Goal: Task Accomplishment & Management: Manage account settings

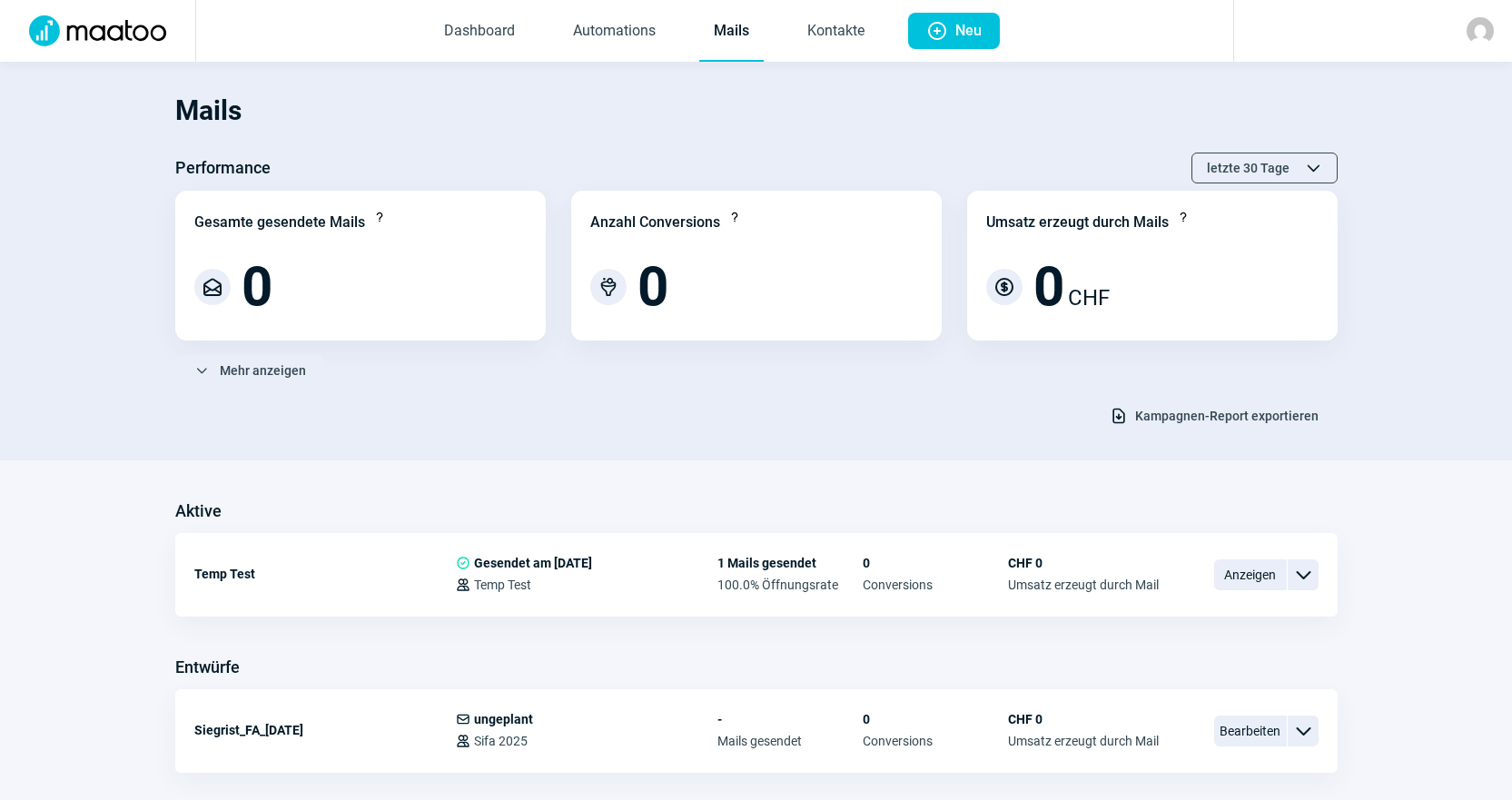
click at [615, 378] on div "ChevronDown icon Mehr anzeigen" at bounding box center [756, 370] width 1163 height 31
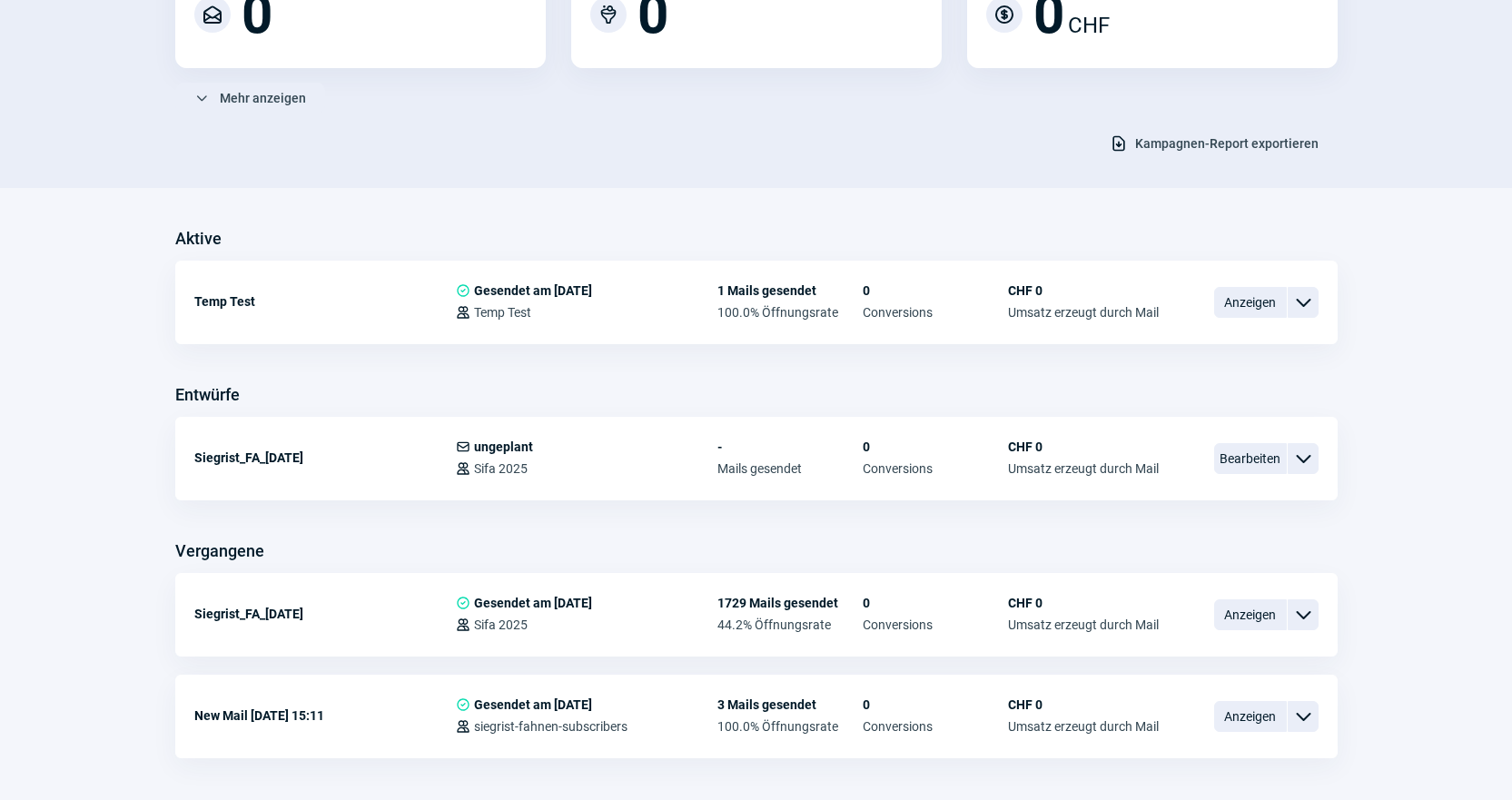
scroll to position [336, 0]
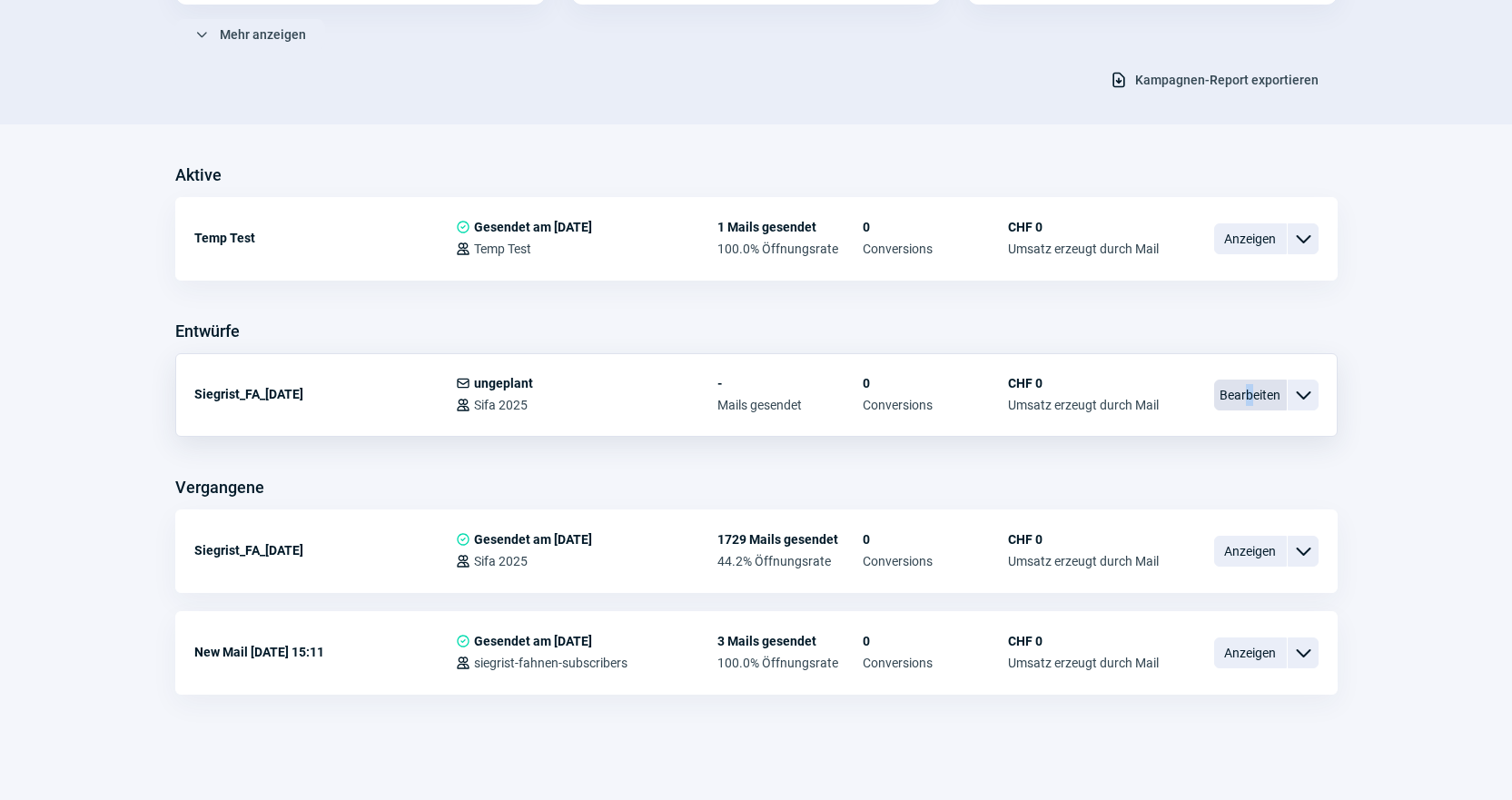
click at [1250, 385] on span "Bearbeiten" at bounding box center [1251, 394] width 73 height 31
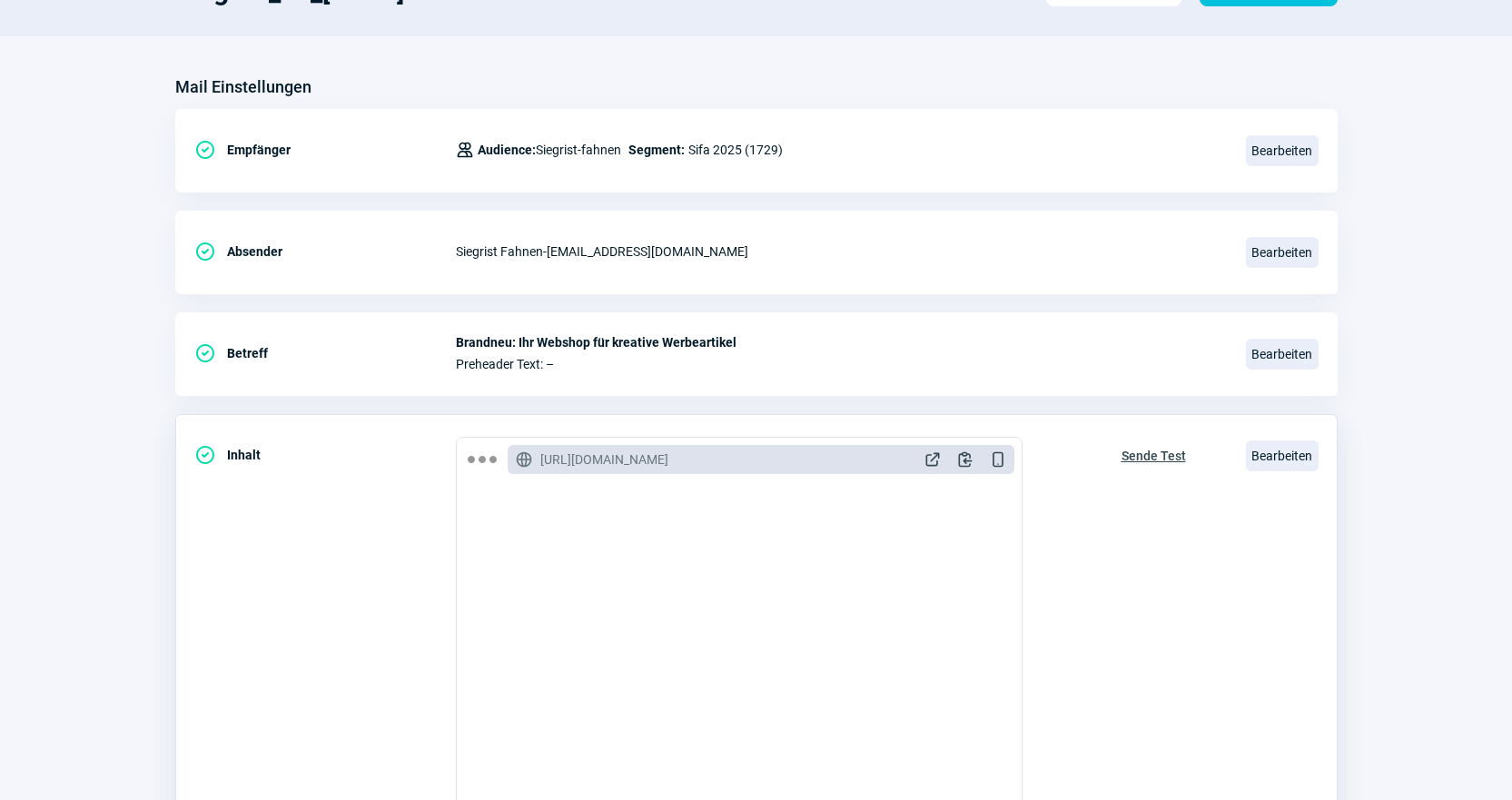
scroll to position [182, 0]
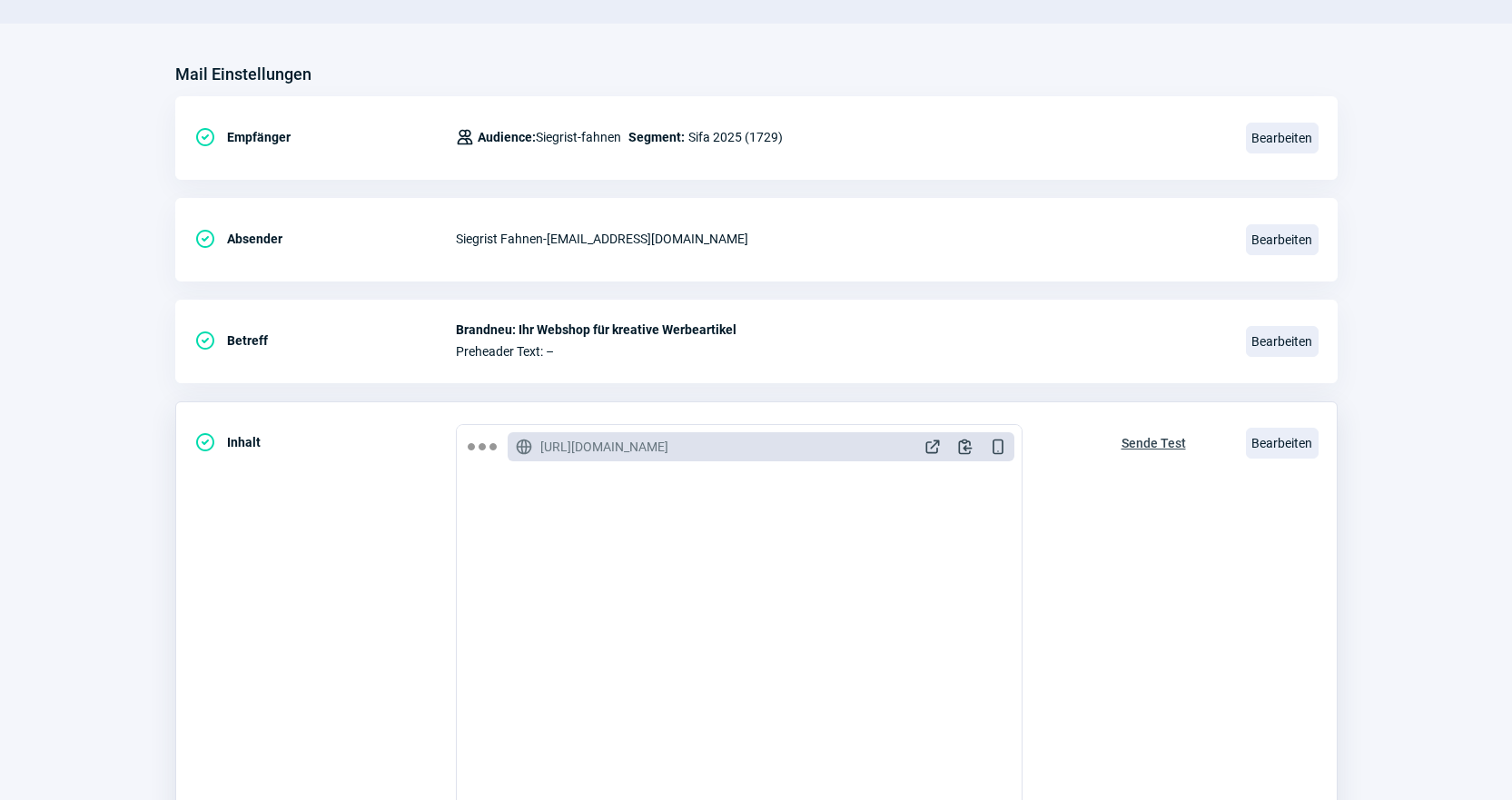
click at [1175, 437] on span "Sende Test" at bounding box center [1154, 443] width 65 height 29
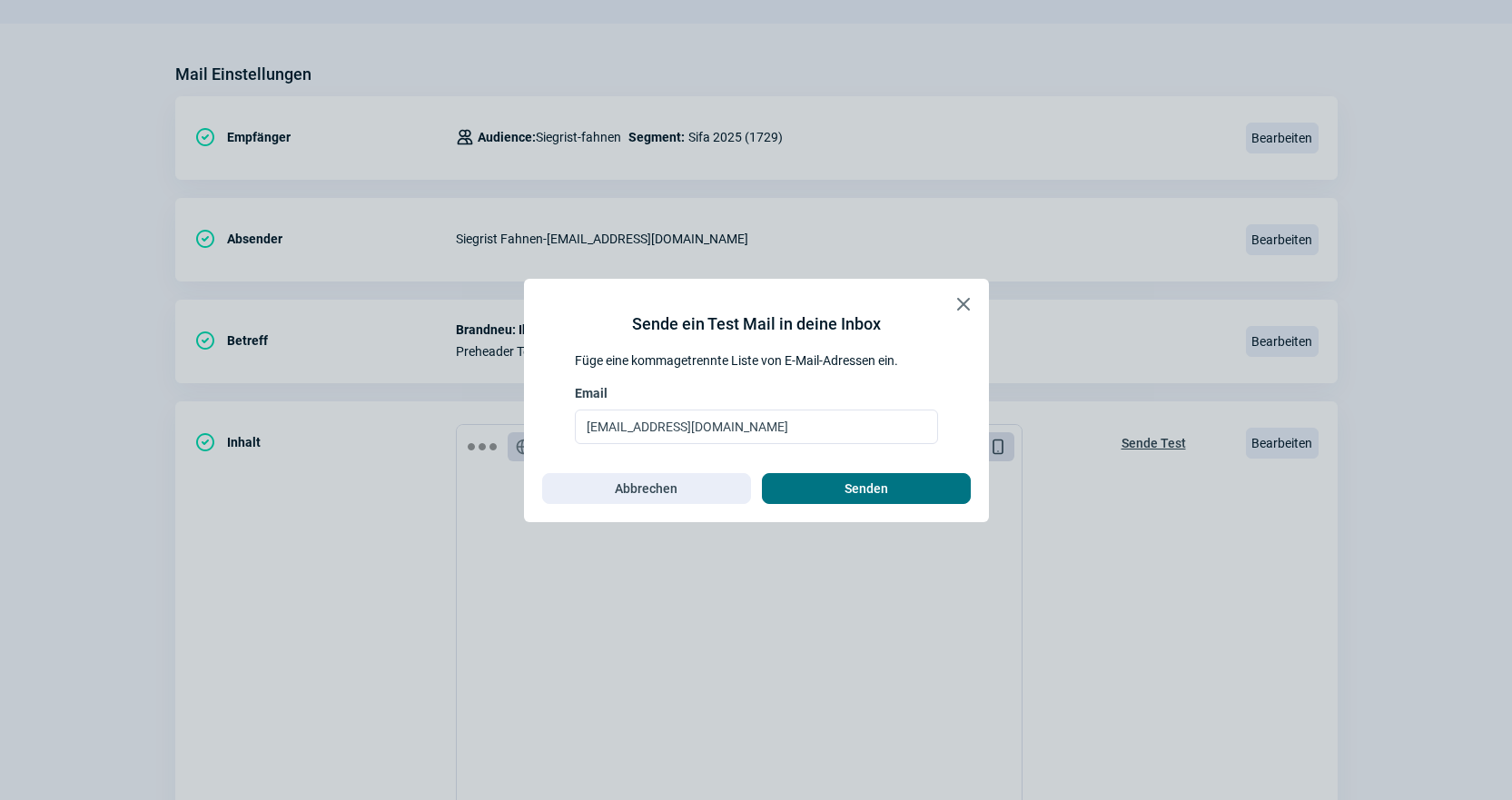
click at [924, 490] on span "Senden" at bounding box center [867, 488] width 170 height 29
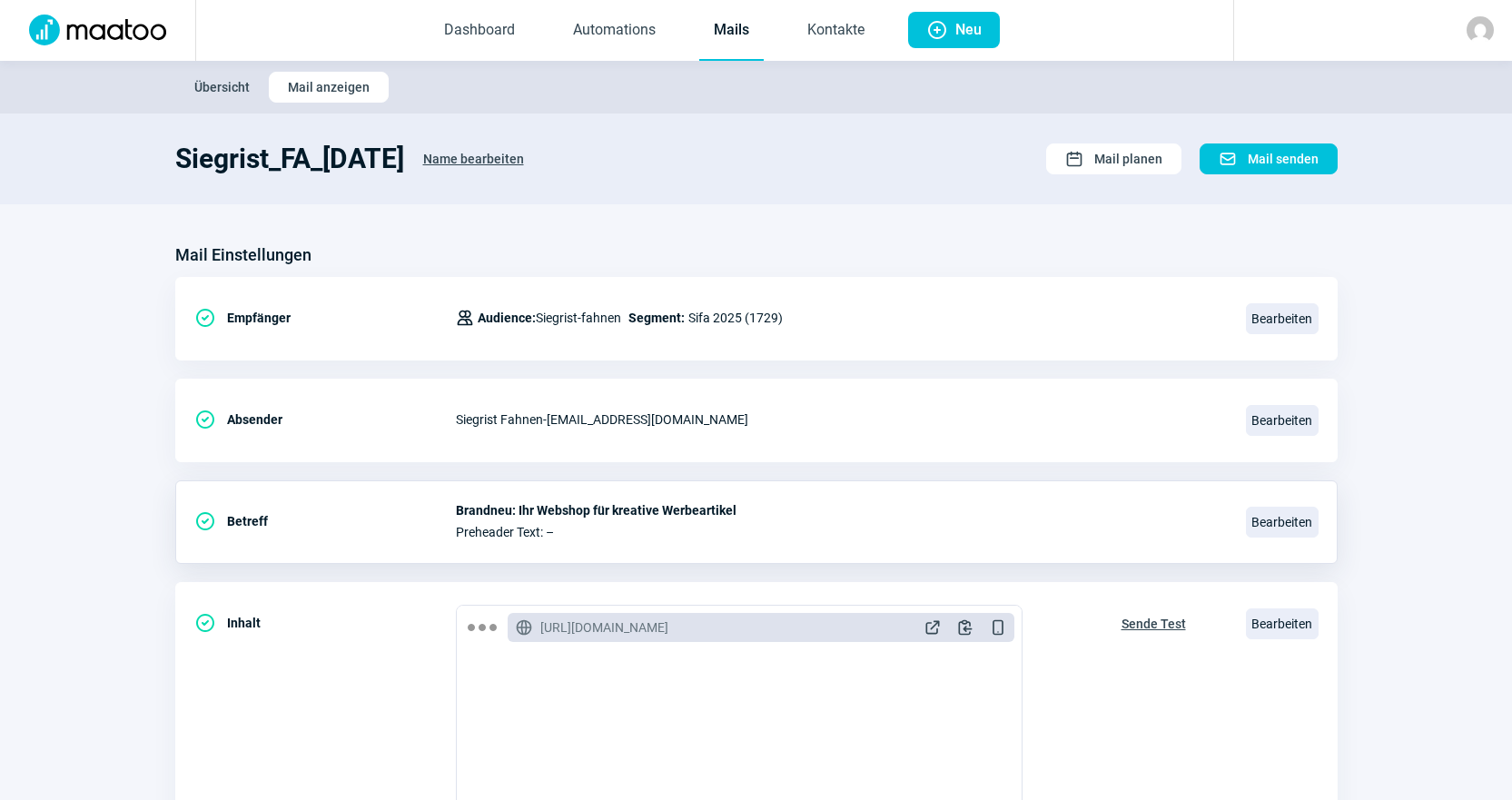
scroll to position [0, 0]
click at [831, 413] on div "Siegrist Fahnen - [EMAIL_ADDRESS][DOMAIN_NAME]" at bounding box center [840, 421] width 768 height 37
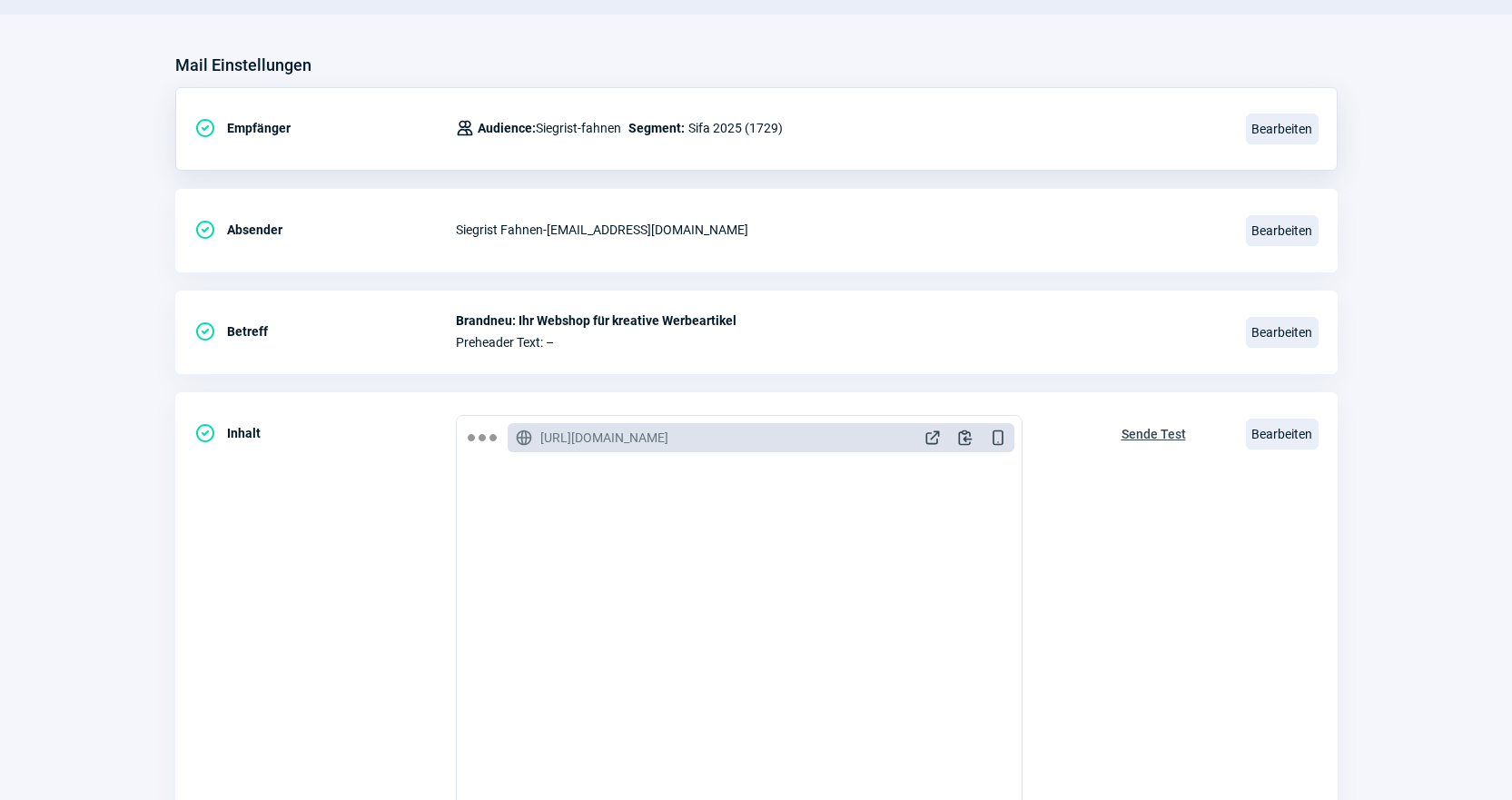
scroll to position [106, 0]
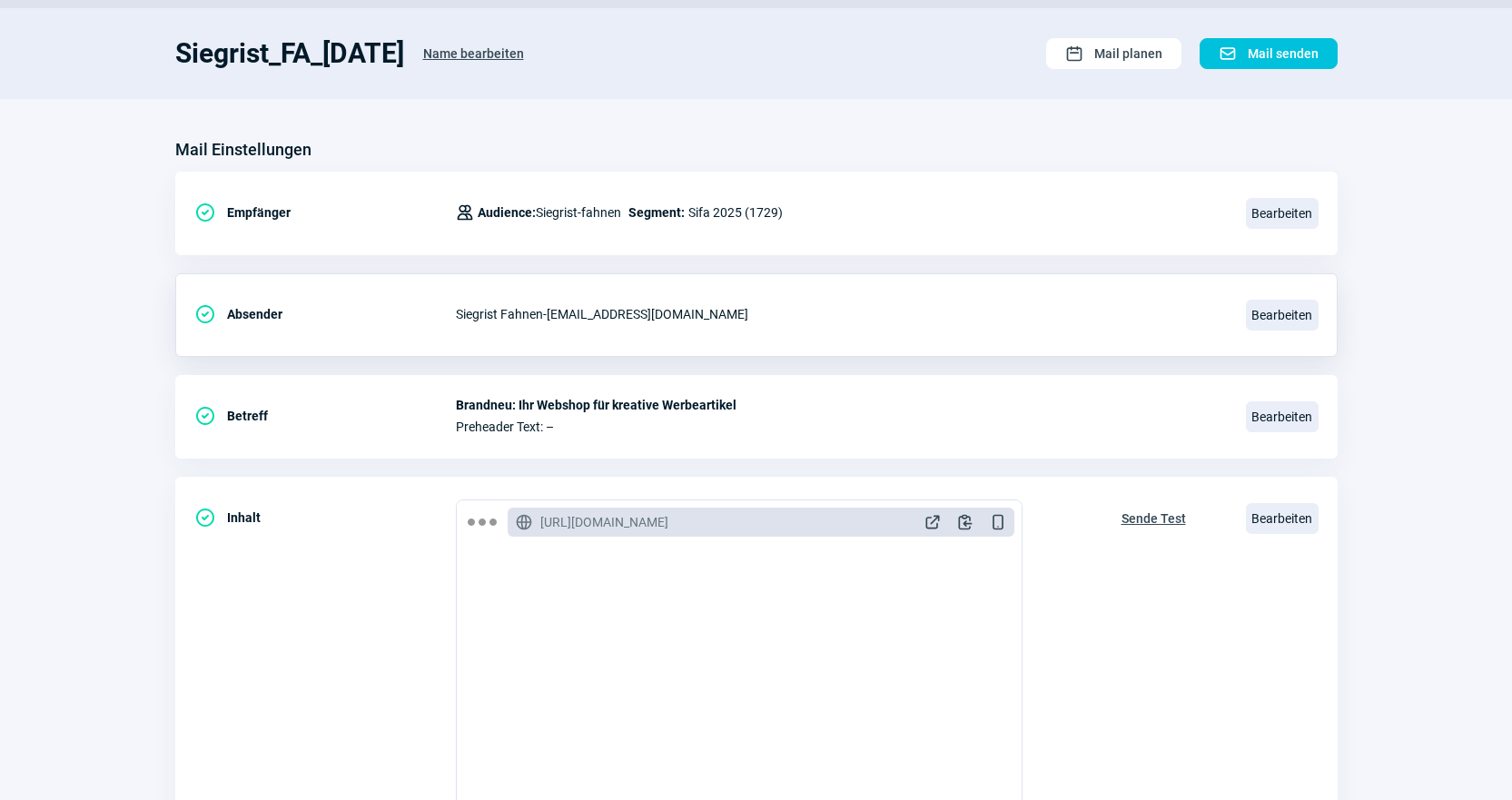
drag, startPoint x: 767, startPoint y: 307, endPoint x: 598, endPoint y: 303, distance: 169.0
click at [598, 303] on div "Siegrist Fahnen - [EMAIL_ADDRESS][DOMAIN_NAME]" at bounding box center [840, 314] width 768 height 37
click at [600, 324] on div "Siegrist Fahnen - [EMAIL_ADDRESS][DOMAIN_NAME]" at bounding box center [840, 314] width 768 height 37
click at [613, 332] on div "Siegrist Fahnen - [EMAIL_ADDRESS][DOMAIN_NAME]" at bounding box center [840, 314] width 768 height 37
drag, startPoint x: 747, startPoint y: 310, endPoint x: 536, endPoint y: 324, distance: 211.5
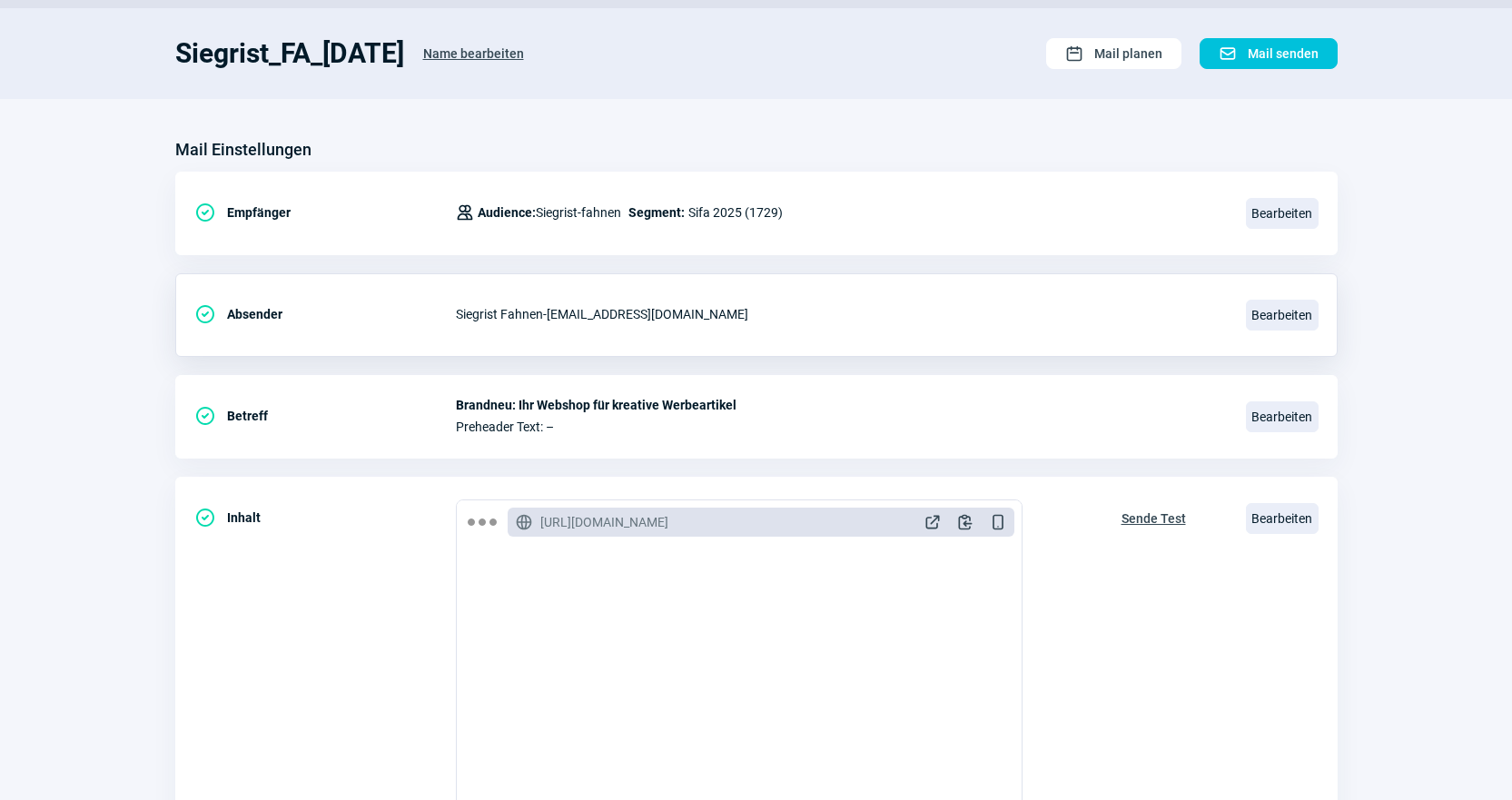
click at [536, 324] on div "Siegrist Fahnen - [EMAIL_ADDRESS][DOMAIN_NAME]" at bounding box center [840, 314] width 768 height 37
click at [962, 331] on div "Siegrist Fahnen - [EMAIL_ADDRESS][DOMAIN_NAME]" at bounding box center [840, 314] width 768 height 37
drag, startPoint x: 740, startPoint y: 314, endPoint x: 816, endPoint y: 342, distance: 81.0
click at [740, 314] on div "Siegrist Fahnen - [EMAIL_ADDRESS][DOMAIN_NAME]" at bounding box center [840, 314] width 768 height 37
click at [1284, 326] on span "Bearbeiten" at bounding box center [1282, 315] width 73 height 31
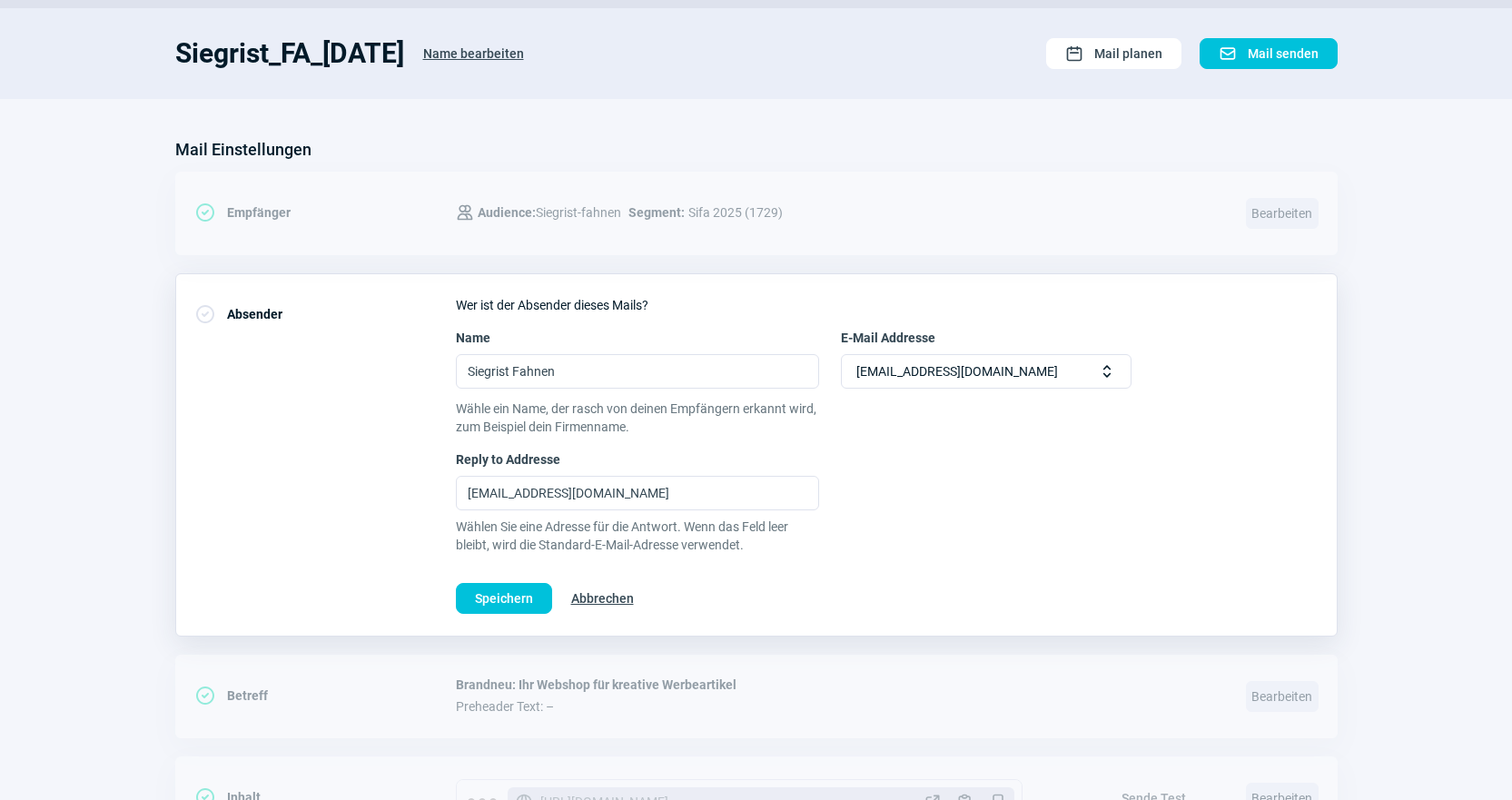
click at [972, 377] on span "[EMAIL_ADDRESS][DOMAIN_NAME]" at bounding box center [956, 371] width 201 height 33
click at [979, 369] on span "[EMAIL_ADDRESS][DOMAIN_NAME]" at bounding box center [956, 371] width 201 height 33
click at [642, 375] on input "Siegrist Fahnen" at bounding box center [638, 371] width 363 height 35
click at [618, 600] on span "Abbrechen" at bounding box center [602, 598] width 63 height 29
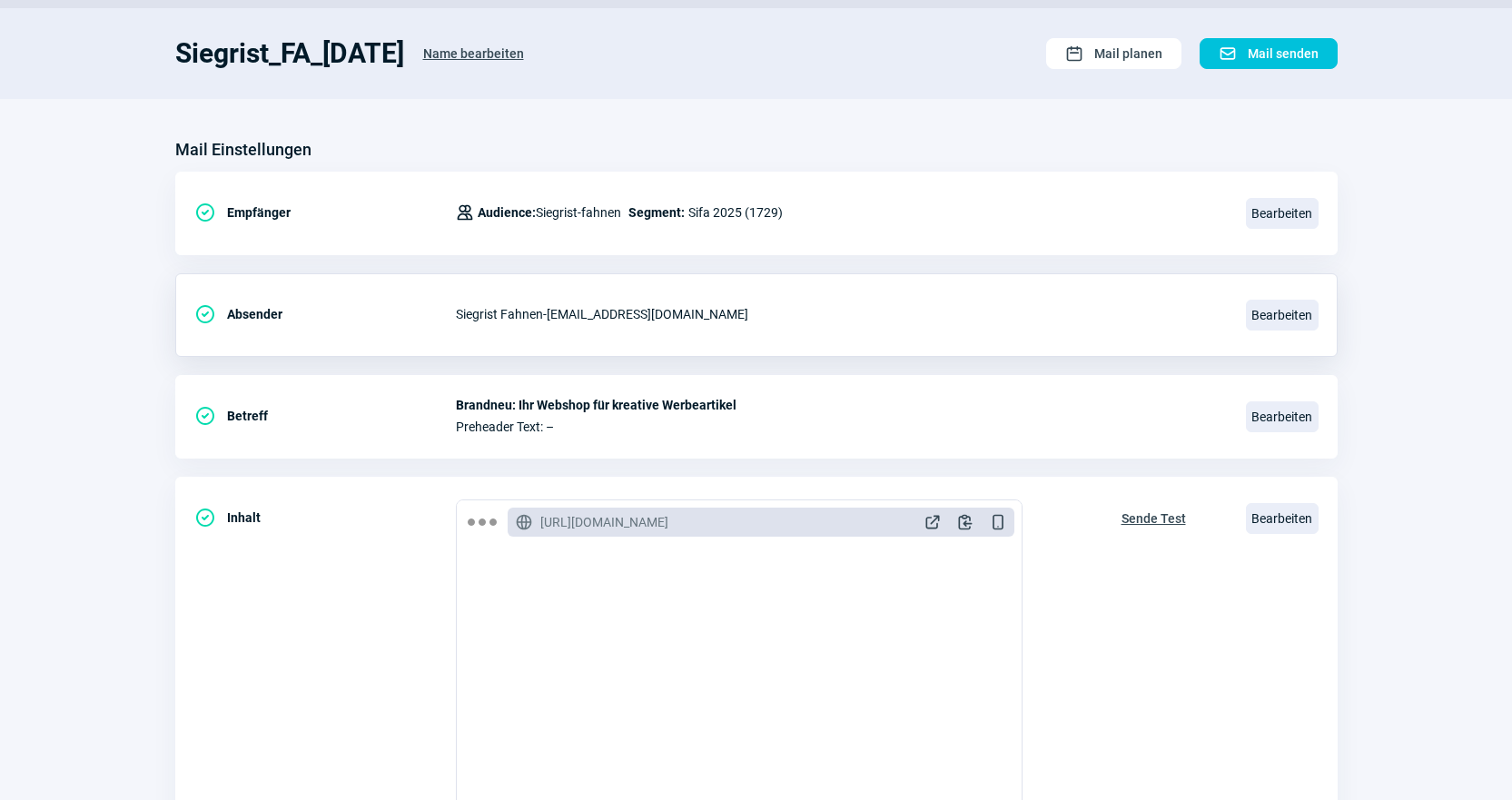
click at [747, 313] on div "Siegrist Fahnen - [EMAIL_ADDRESS][DOMAIN_NAME]" at bounding box center [840, 314] width 768 height 37
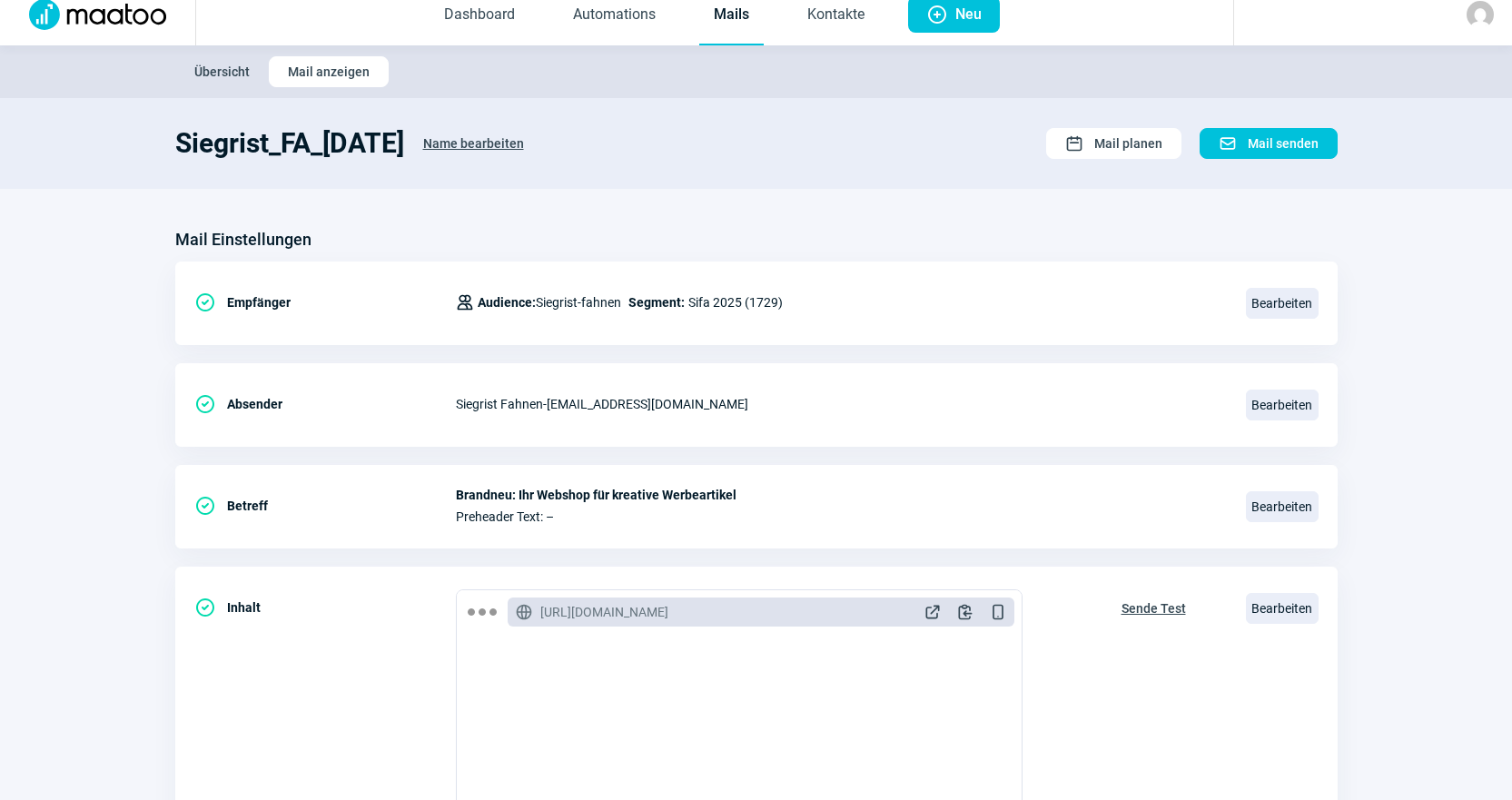
scroll to position [15, 0]
click at [853, 409] on div "Siegrist Fahnen - [EMAIL_ADDRESS][DOMAIN_NAME]" at bounding box center [840, 405] width 768 height 37
drag, startPoint x: 821, startPoint y: 413, endPoint x: 554, endPoint y: 408, distance: 267.0
click at [553, 407] on div "Siegrist Fahnen - [EMAIL_ADDRESS][DOMAIN_NAME]" at bounding box center [840, 405] width 768 height 37
click at [818, 398] on div "Siegrist Fahnen - [EMAIL_ADDRESS][DOMAIN_NAME]" at bounding box center [840, 405] width 768 height 37
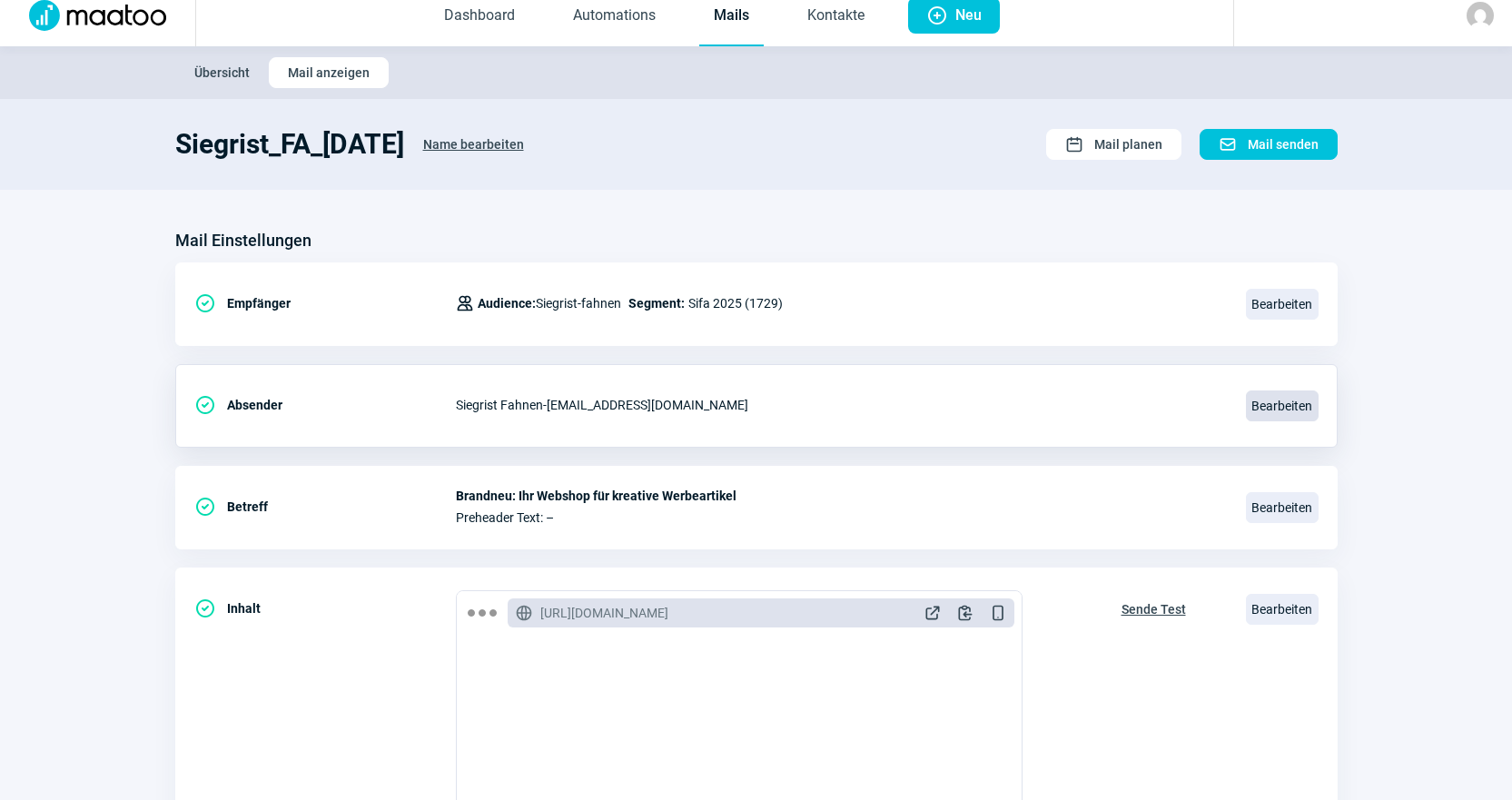
click at [1296, 413] on span "Bearbeiten" at bounding box center [1282, 406] width 73 height 31
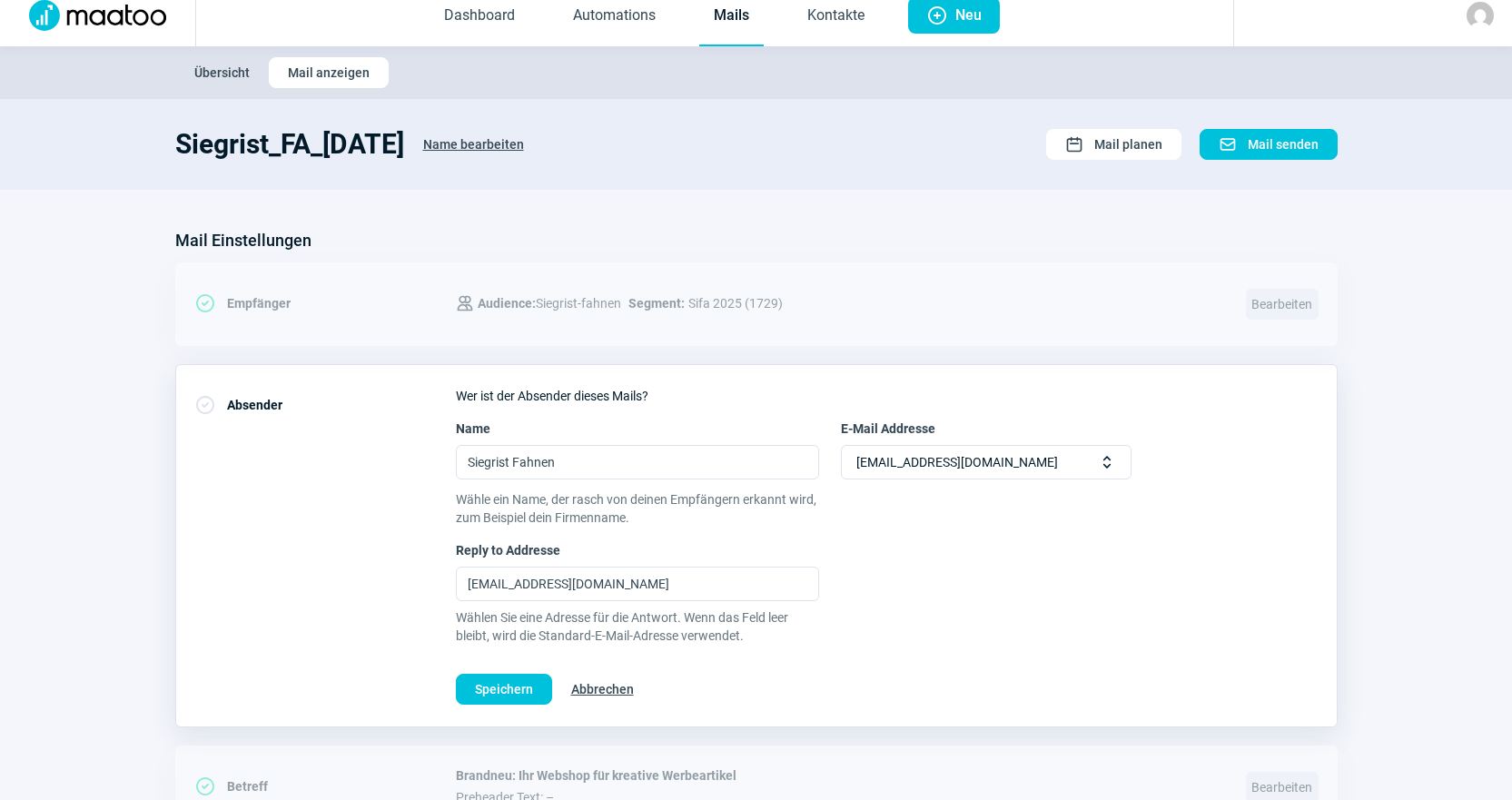
click at [976, 466] on span "[EMAIL_ADDRESS][DOMAIN_NAME]" at bounding box center [956, 462] width 201 height 33
drag, startPoint x: 964, startPoint y: 467, endPoint x: 694, endPoint y: 483, distance: 270.5
click at [799, 489] on div "Wer ist der Absender dieses Mails? Name [PERSON_NAME] Fahnen E-Mail Addresse [E…" at bounding box center [887, 545] width 863 height 318
click at [642, 471] on input "Siegrist Fahnen" at bounding box center [638, 462] width 363 height 35
click at [543, 464] on input "Siegrist Fahnen" at bounding box center [638, 462] width 363 height 35
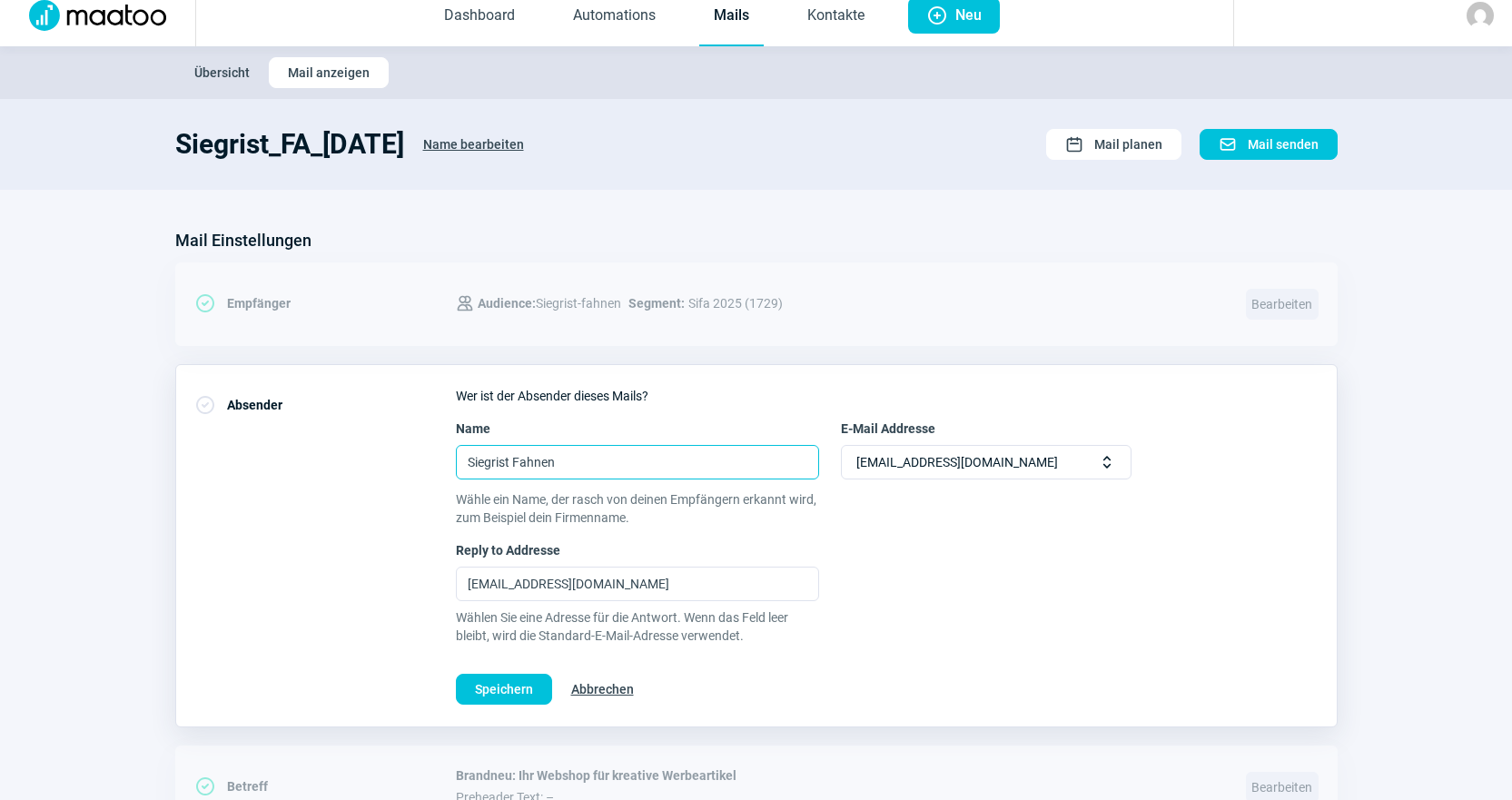
click at [543, 464] on input "Siegrist Fahnen" at bounding box center [638, 462] width 363 height 35
type input "Siegrist Werbeartikel"
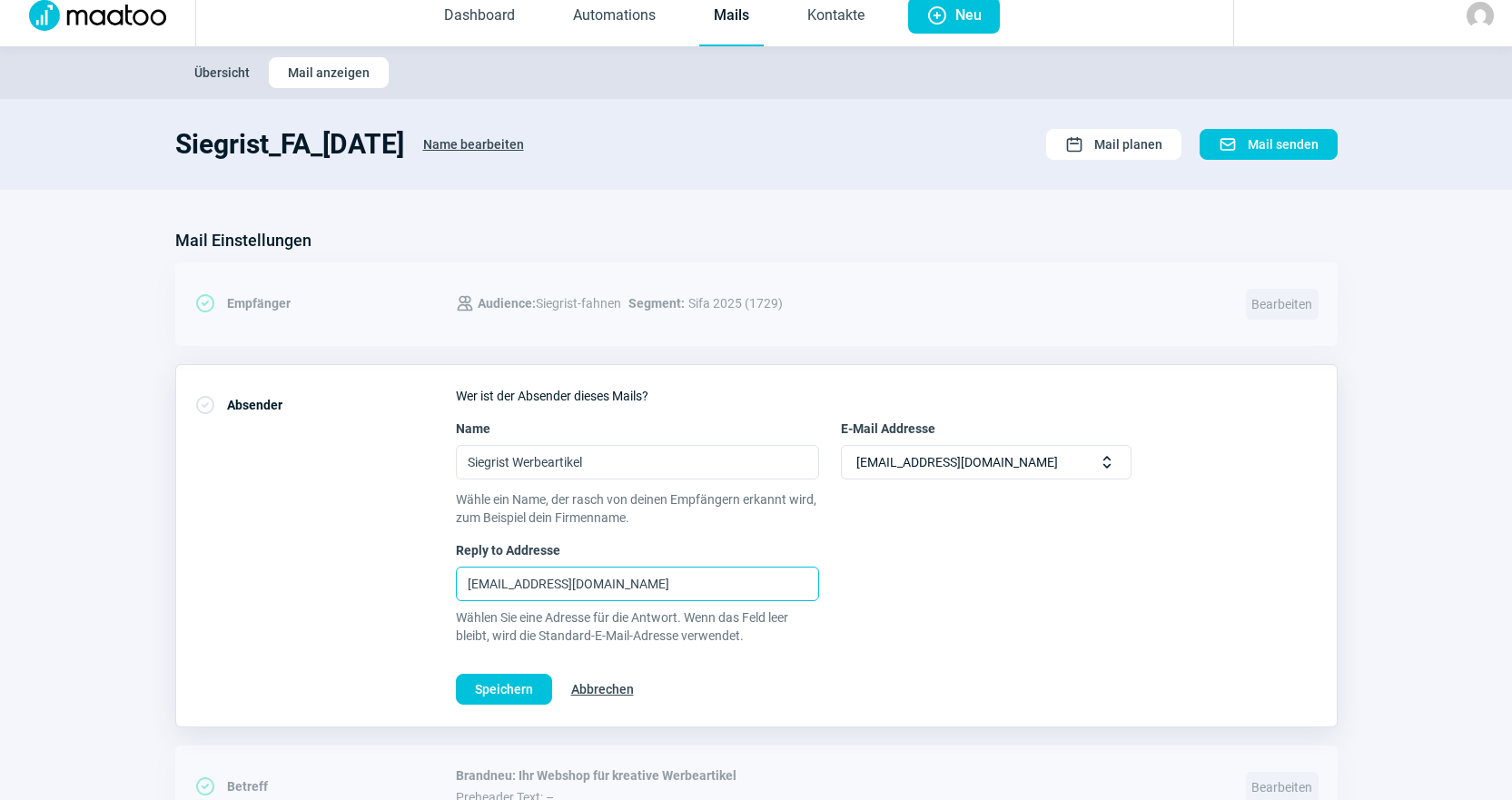
drag, startPoint x: 664, startPoint y: 584, endPoint x: 359, endPoint y: 574, distance: 305.2
click at [359, 574] on div "CheckCircle icon Absender Wer ist der Absender dieses Mails? Name Siegrist [PER…" at bounding box center [756, 546] width 1163 height 363
paste input "text"
type input "[EMAIL_ADDRESS][DOMAIN_NAME]"
click at [524, 700] on span "Speichern" at bounding box center [504, 689] width 58 height 29
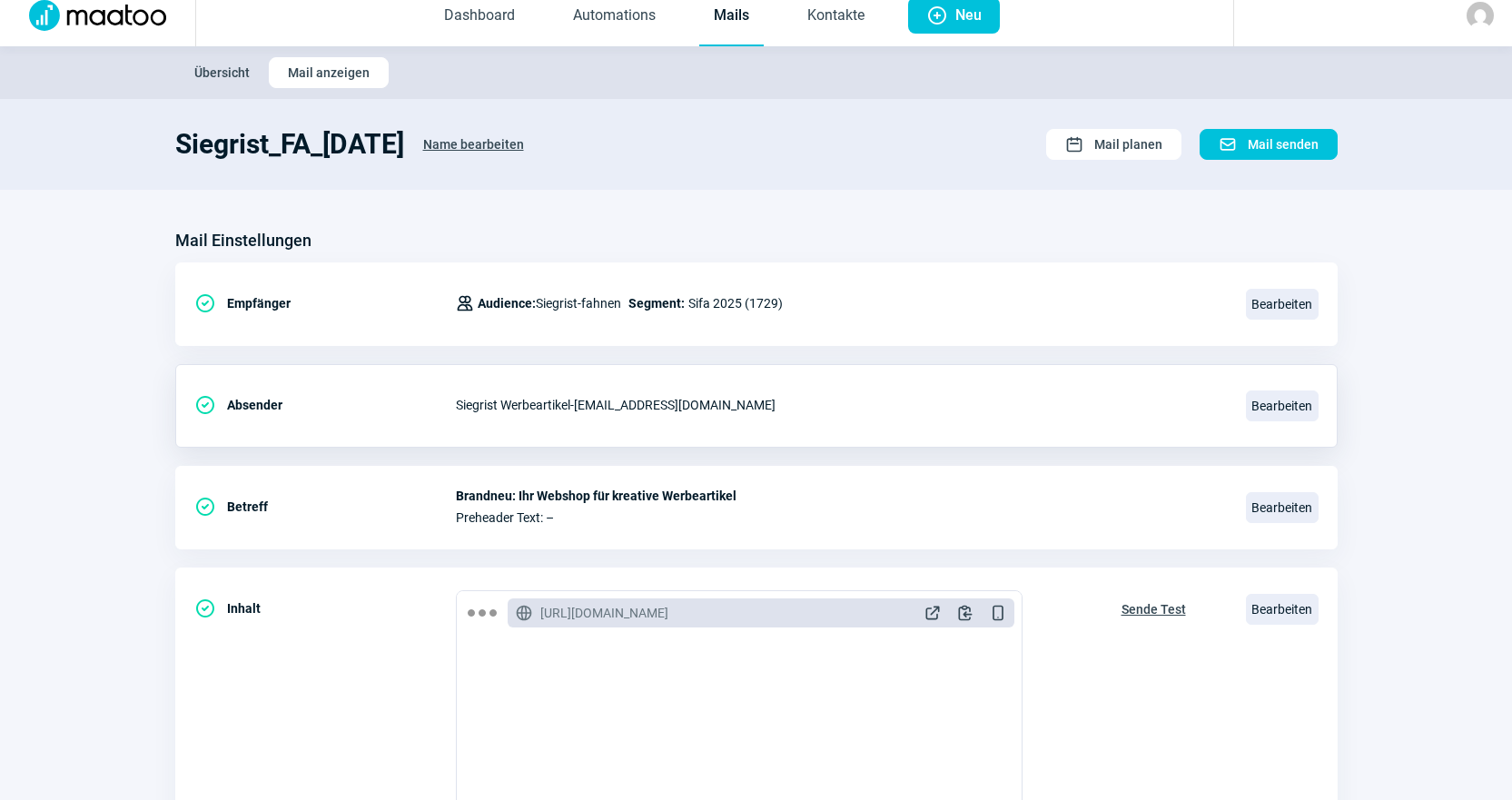
click at [792, 430] on div "CheckCircle icon Absender Siegrist Werbeartikel - [EMAIL_ADDRESS][DOMAIN_NAME] …" at bounding box center [756, 406] width 1163 height 83
click at [1287, 300] on span "Bearbeiten" at bounding box center [1282, 304] width 73 height 31
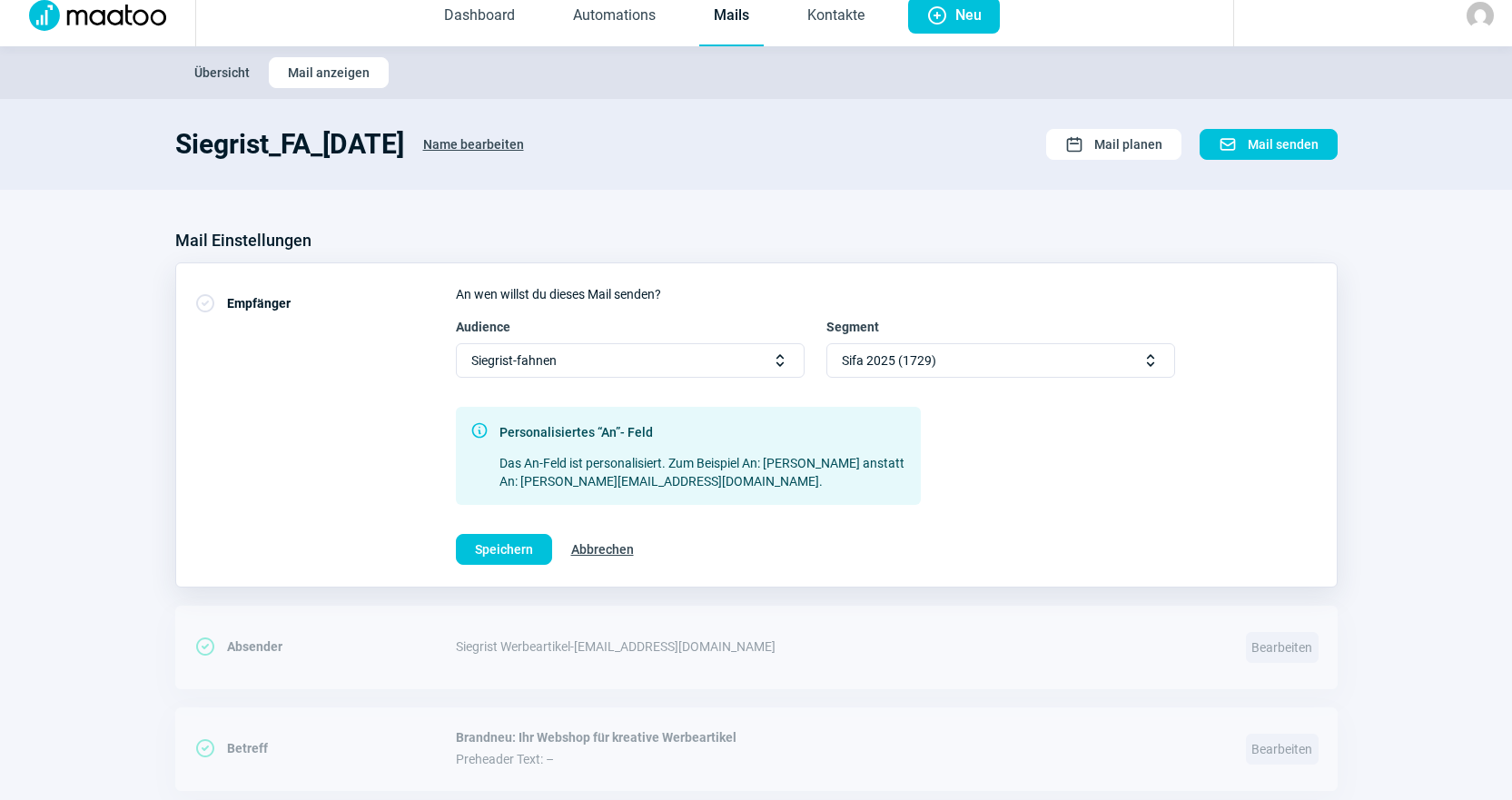
click at [904, 357] on span "Sifa 2025 (1729)" at bounding box center [889, 360] width 95 height 33
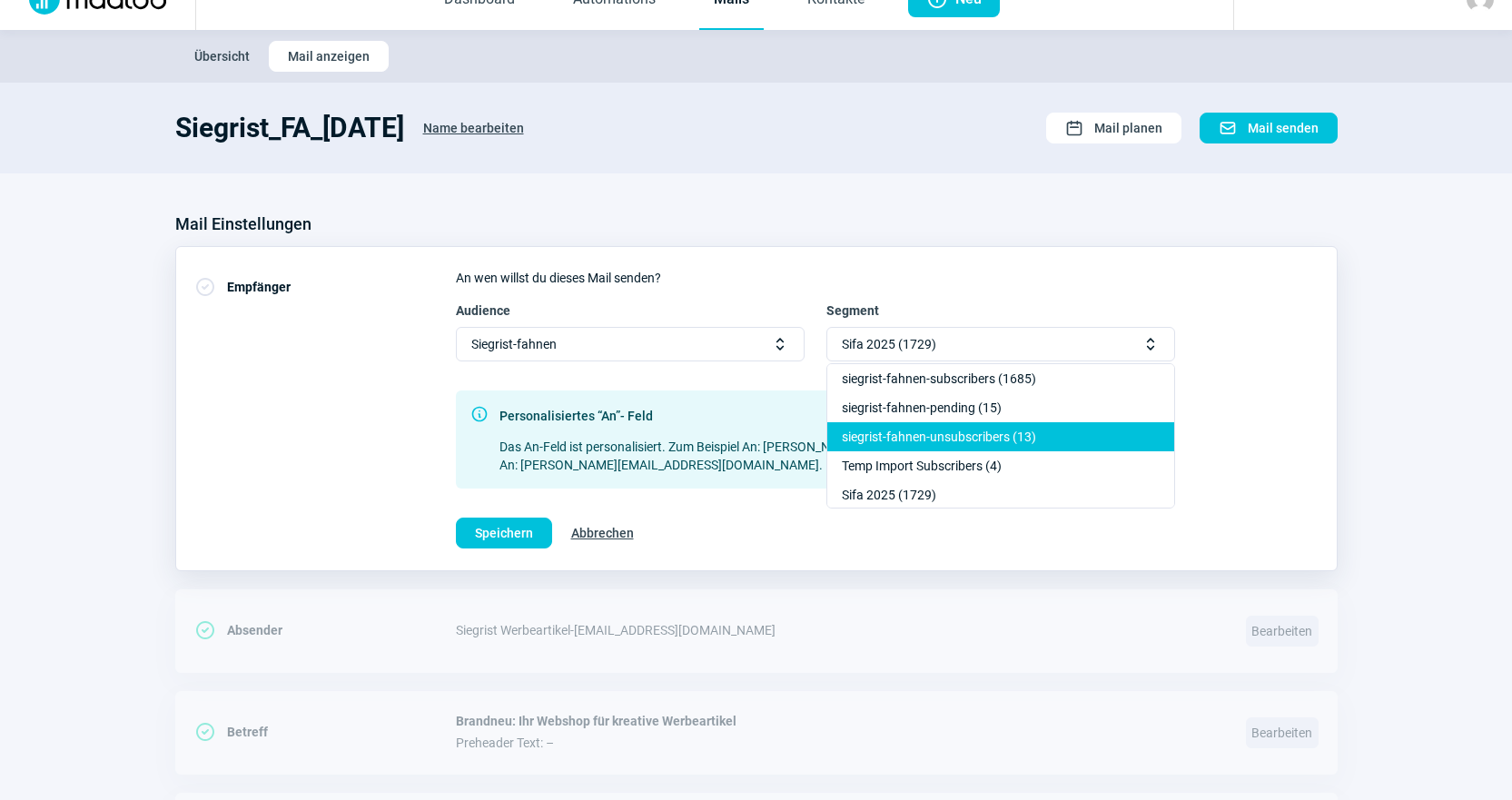
scroll to position [0, 0]
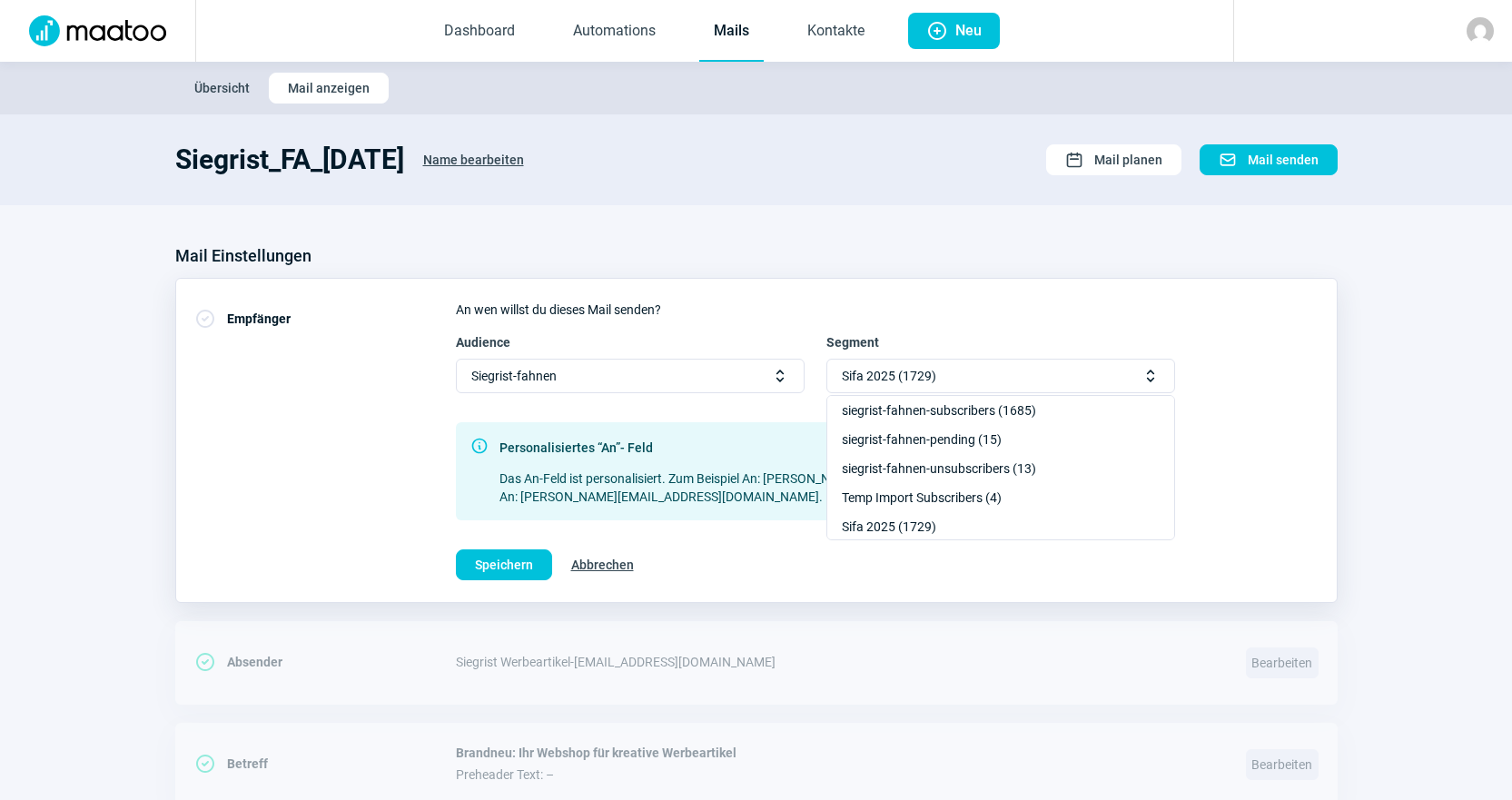
click at [930, 259] on div "Mail Einstellungen" at bounding box center [756, 256] width 1163 height 29
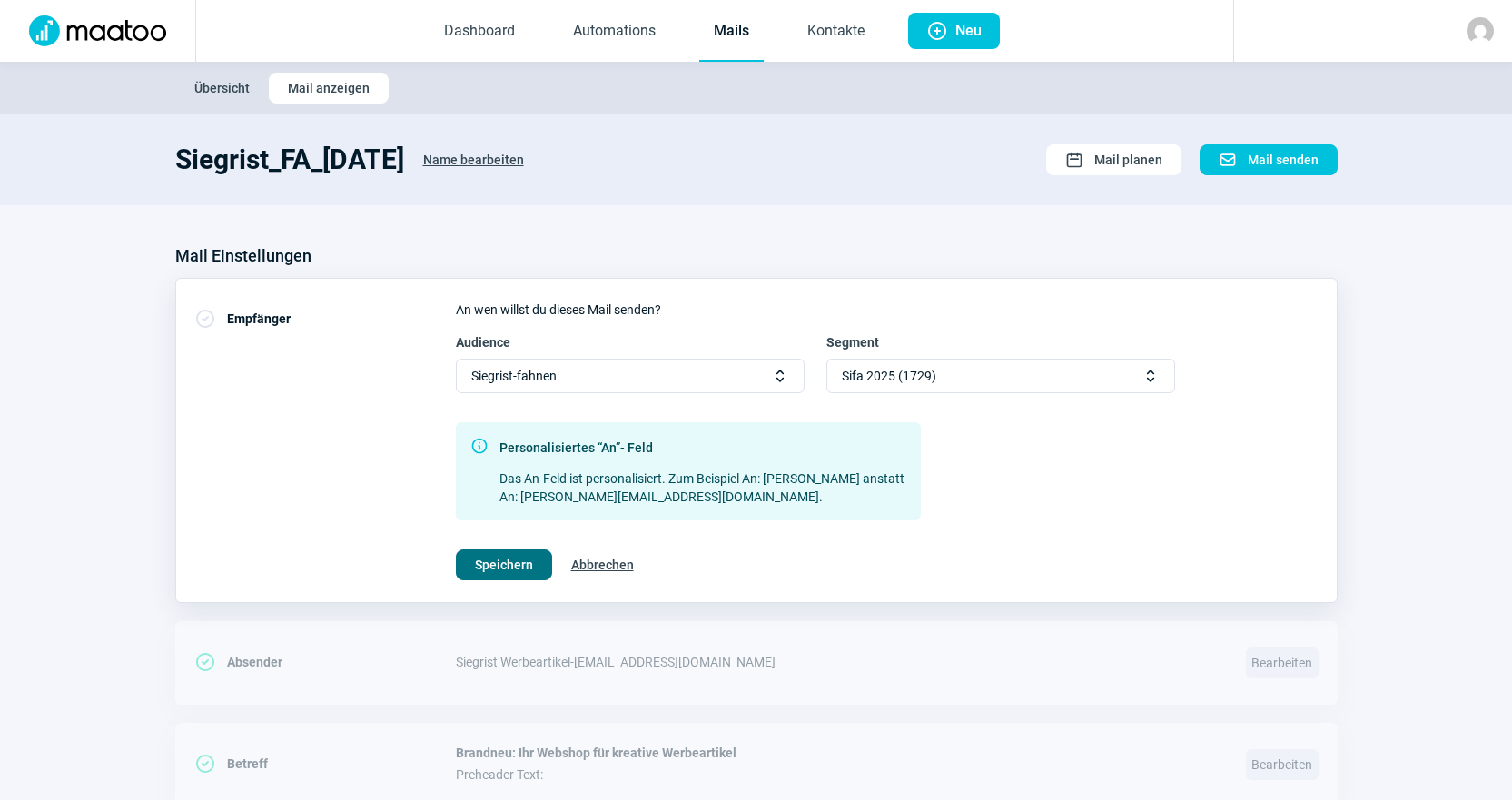
click at [488, 561] on span "Speichern" at bounding box center [504, 565] width 58 height 29
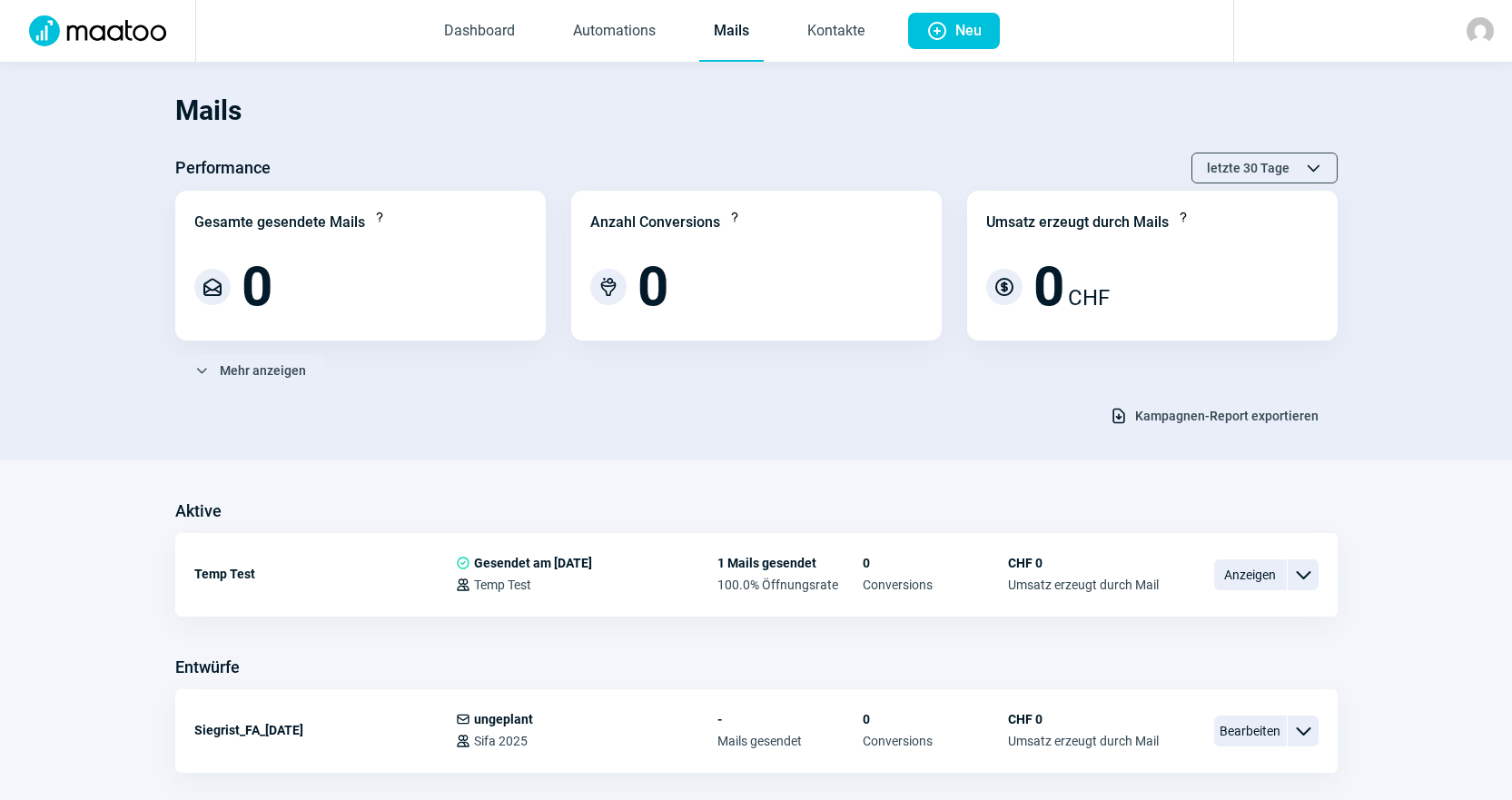
click at [1475, 36] on img at bounding box center [1480, 30] width 27 height 27
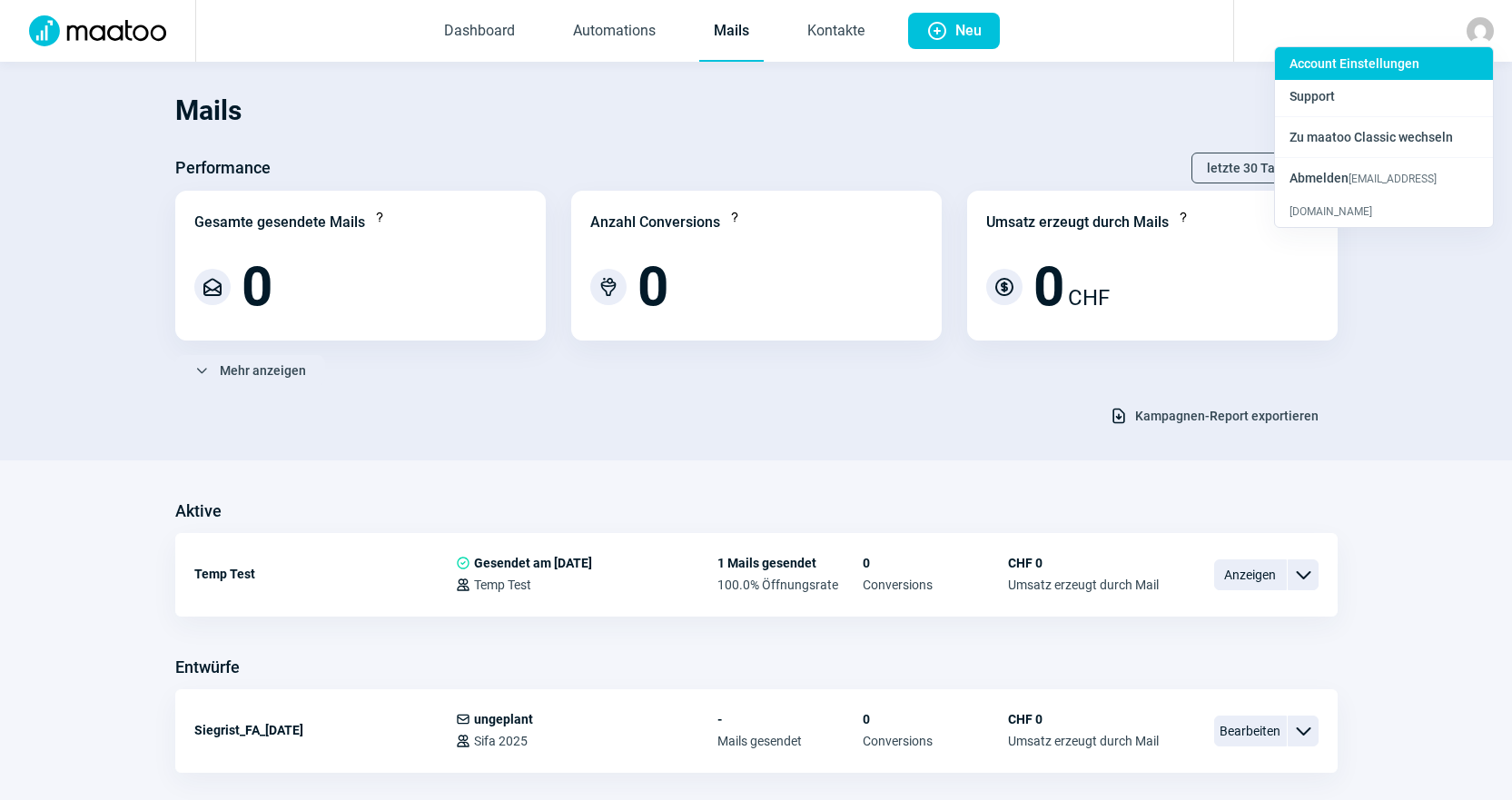
click at [1414, 60] on span "Account Einstellungen" at bounding box center [1355, 64] width 130 height 15
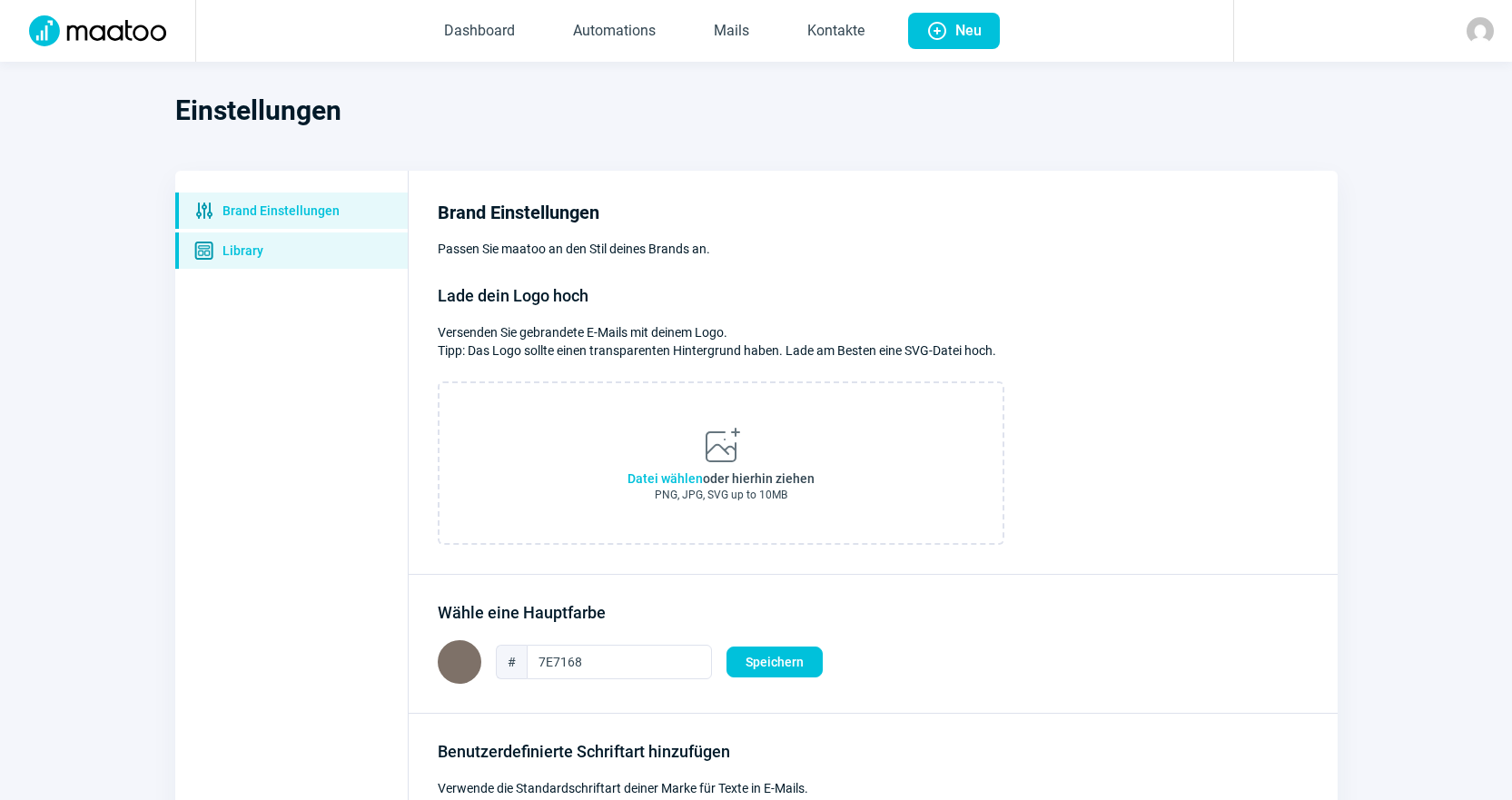
click at [260, 242] on span "Library" at bounding box center [244, 250] width 41 height 18
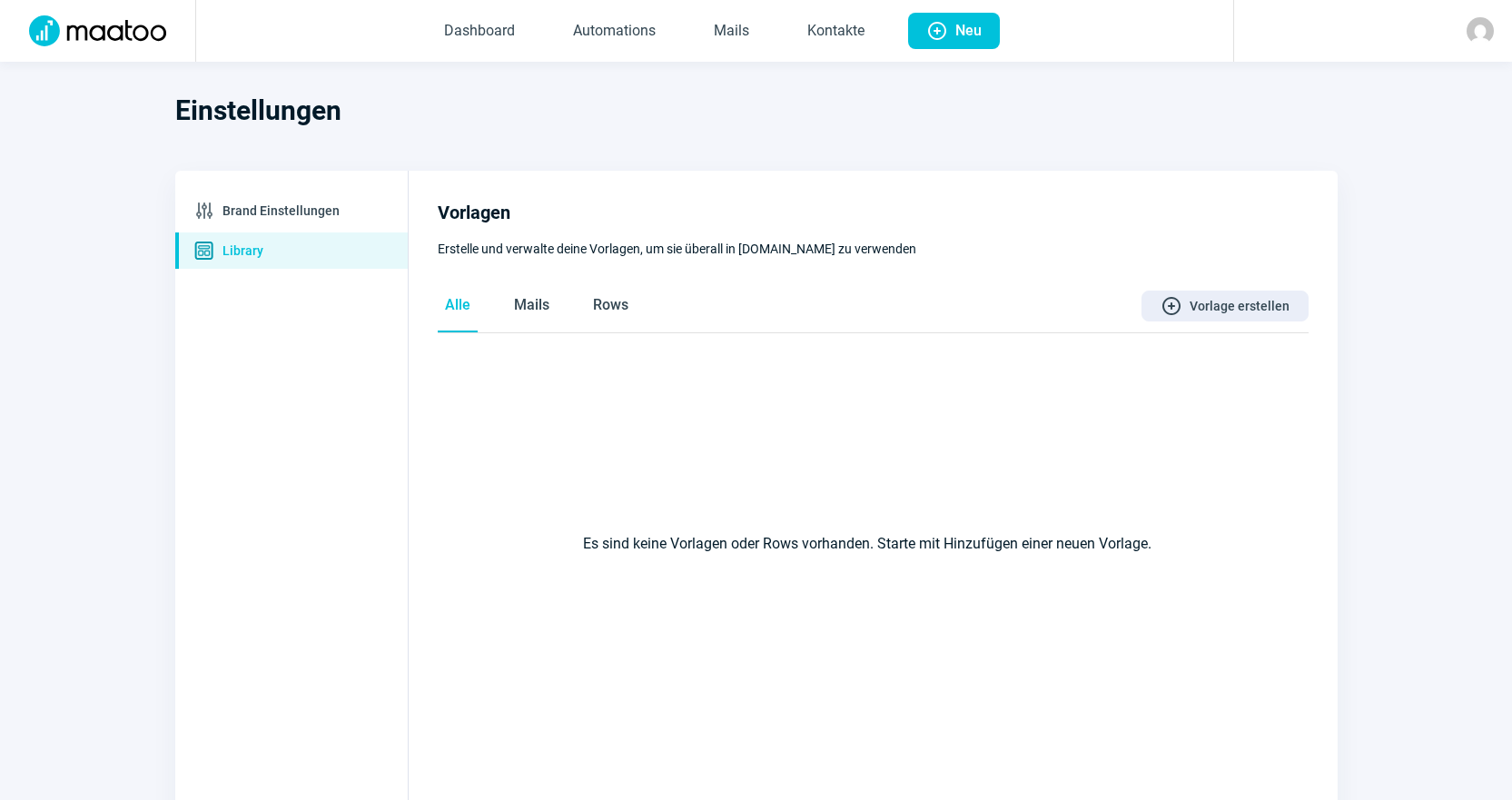
click at [1476, 35] on img at bounding box center [1480, 30] width 27 height 27
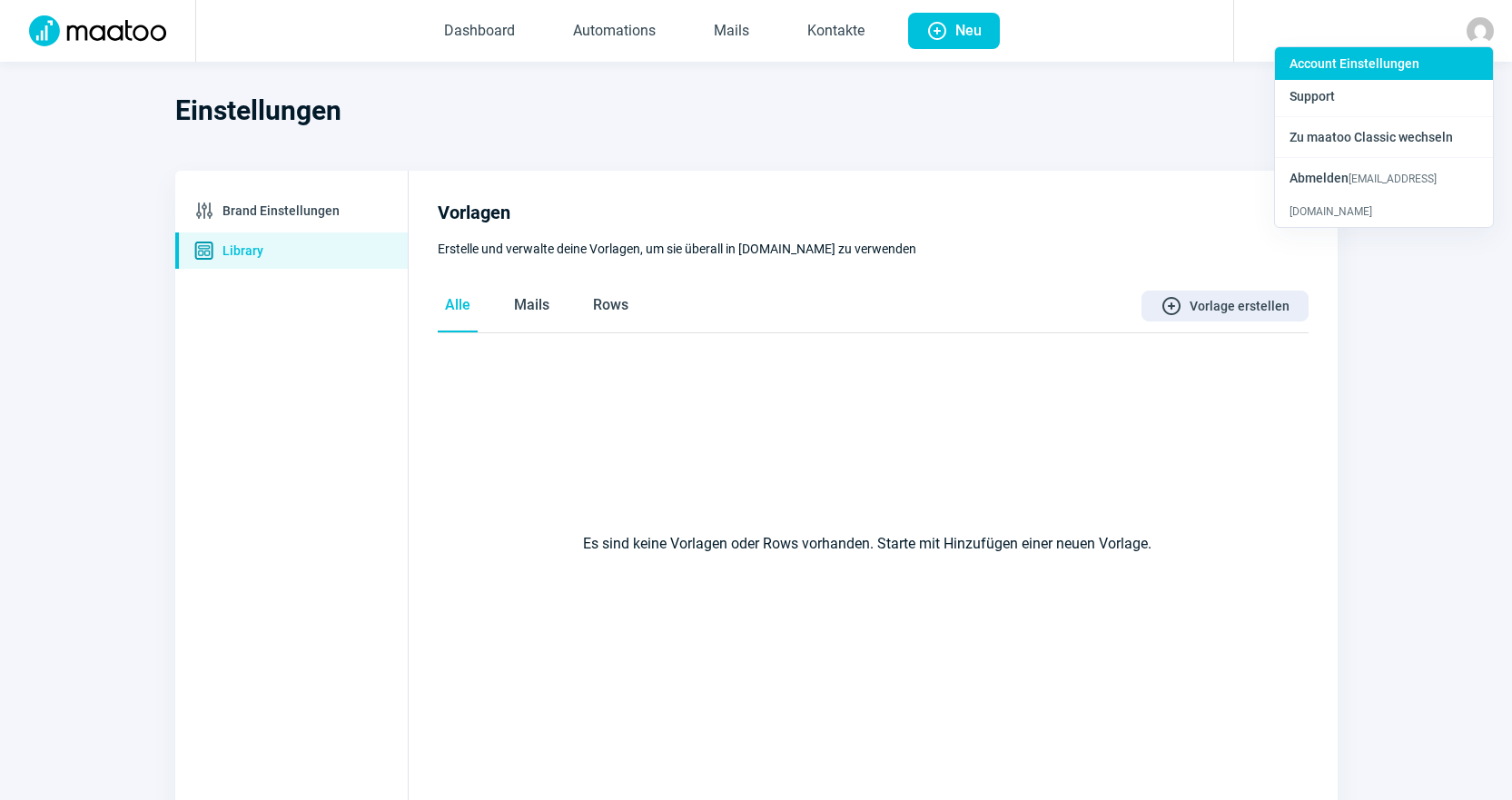
click at [1418, 69] on div "Account Einstellungen" at bounding box center [1384, 63] width 218 height 33
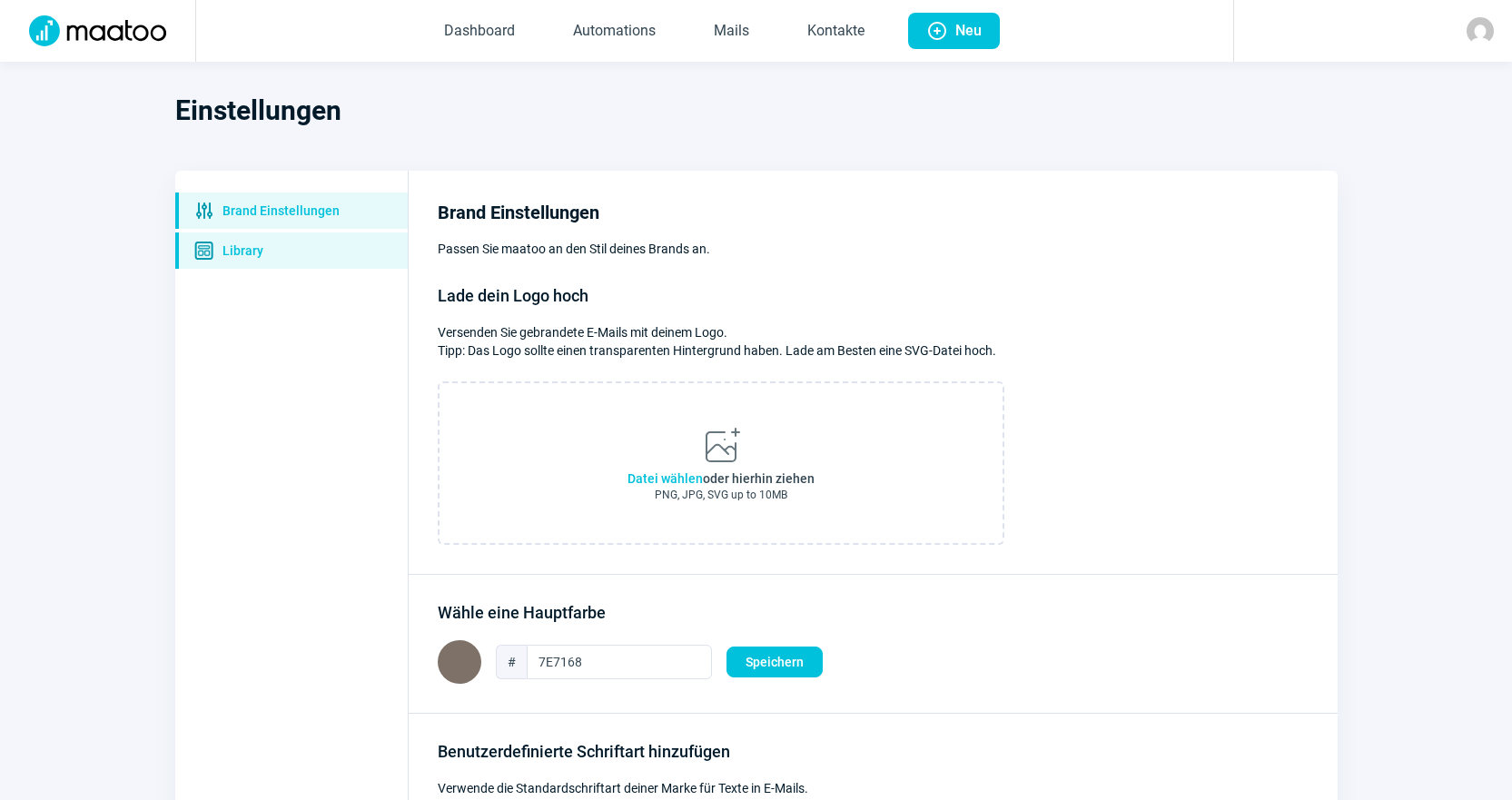
click at [348, 241] on span "Template icon Library" at bounding box center [291, 250] width 232 height 37
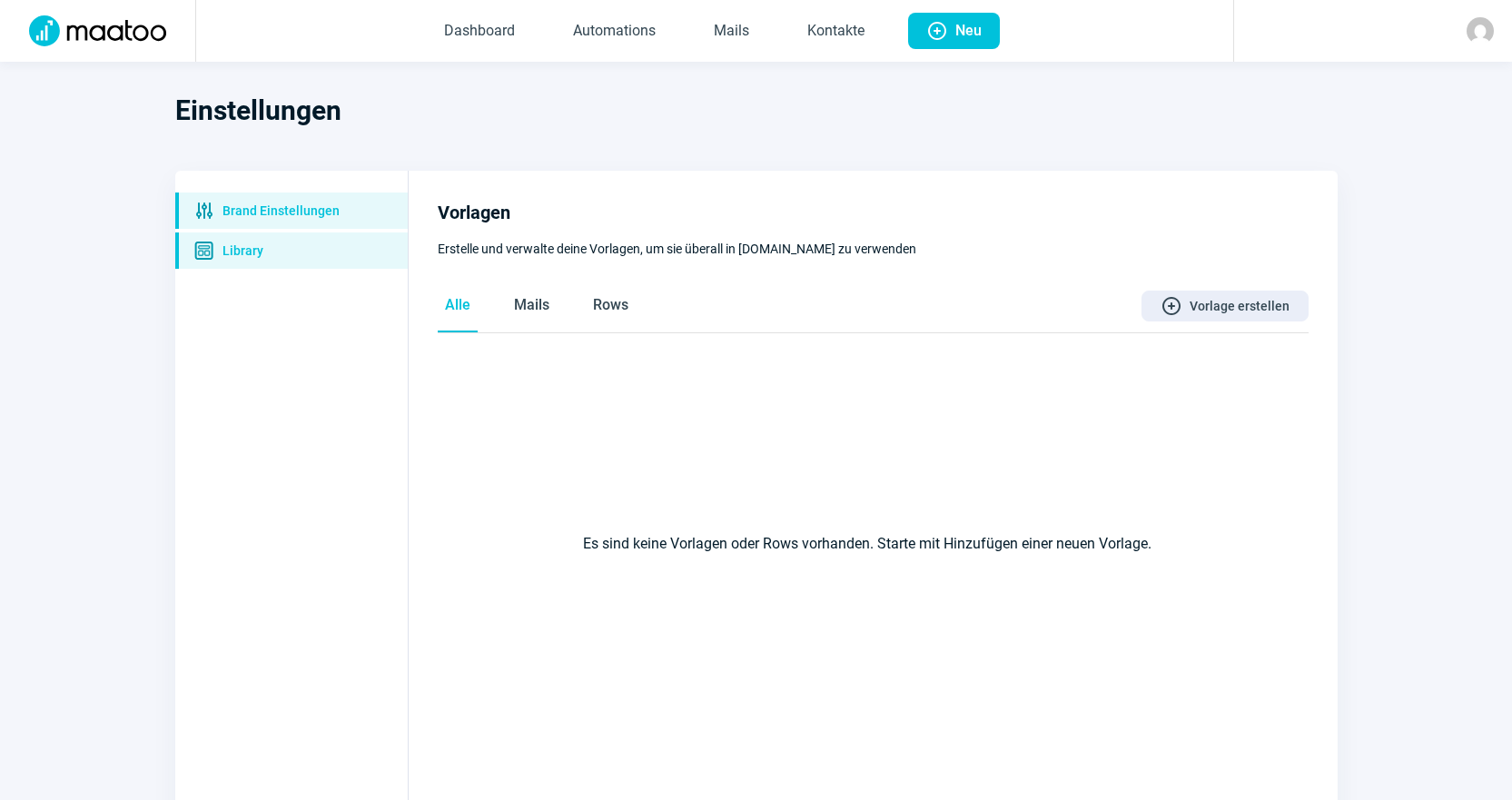
click at [346, 214] on span "Adjustments icon Brand Einstellungen" at bounding box center [291, 211] width 232 height 37
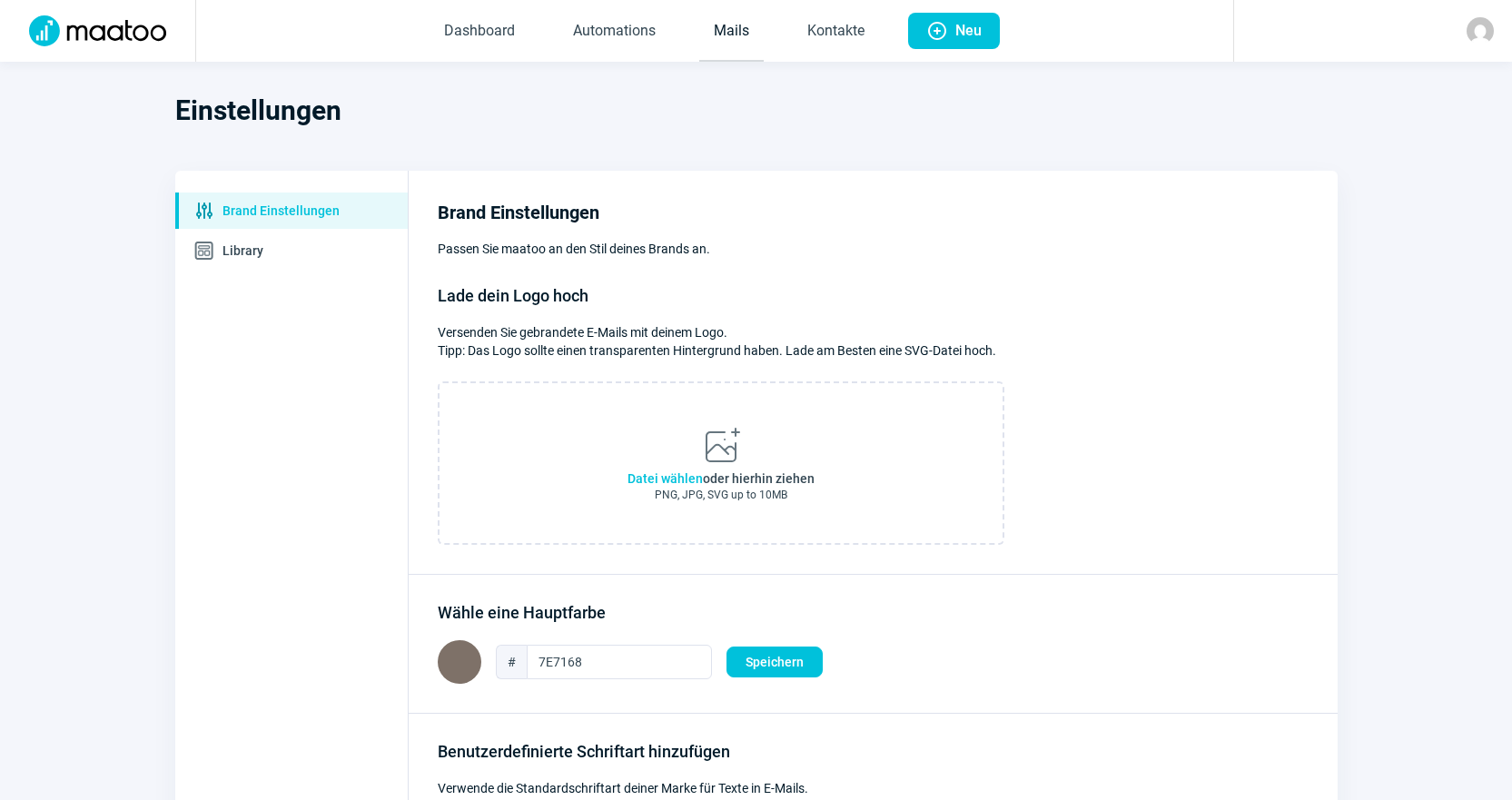
click at [722, 51] on link "Mails" at bounding box center [732, 32] width 65 height 60
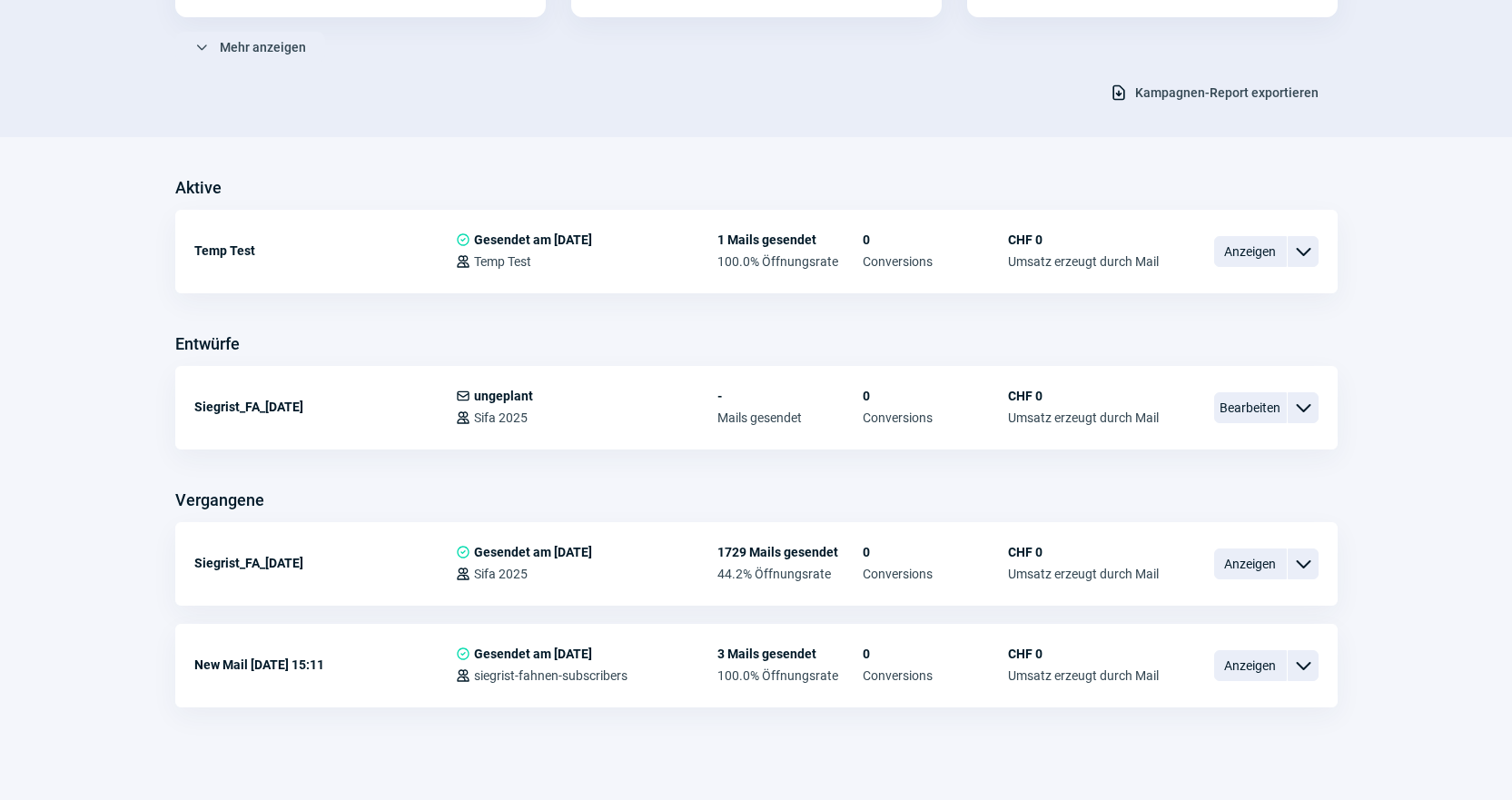
scroll to position [336, 0]
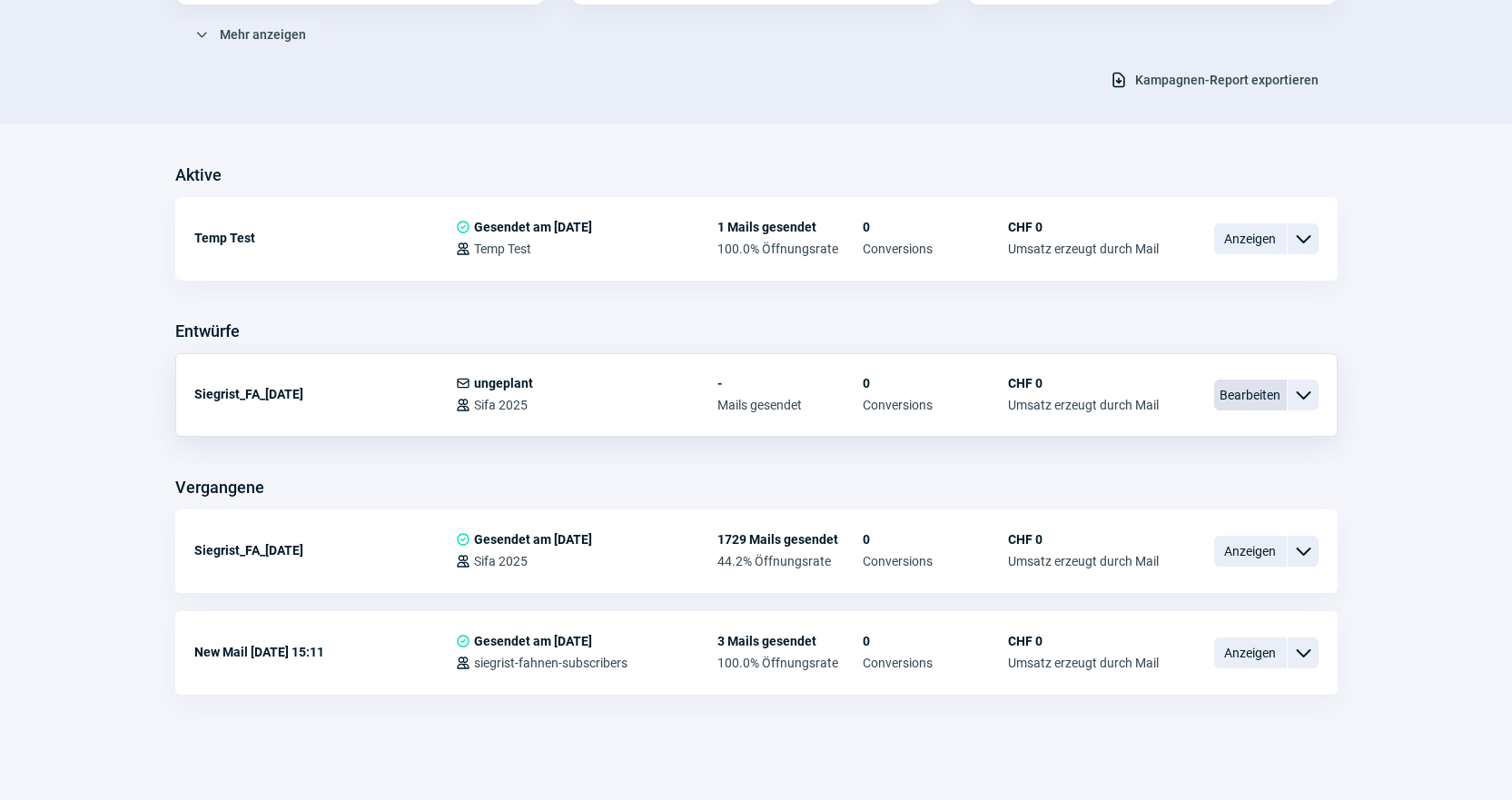
click at [1245, 392] on span "Bearbeiten" at bounding box center [1251, 394] width 73 height 31
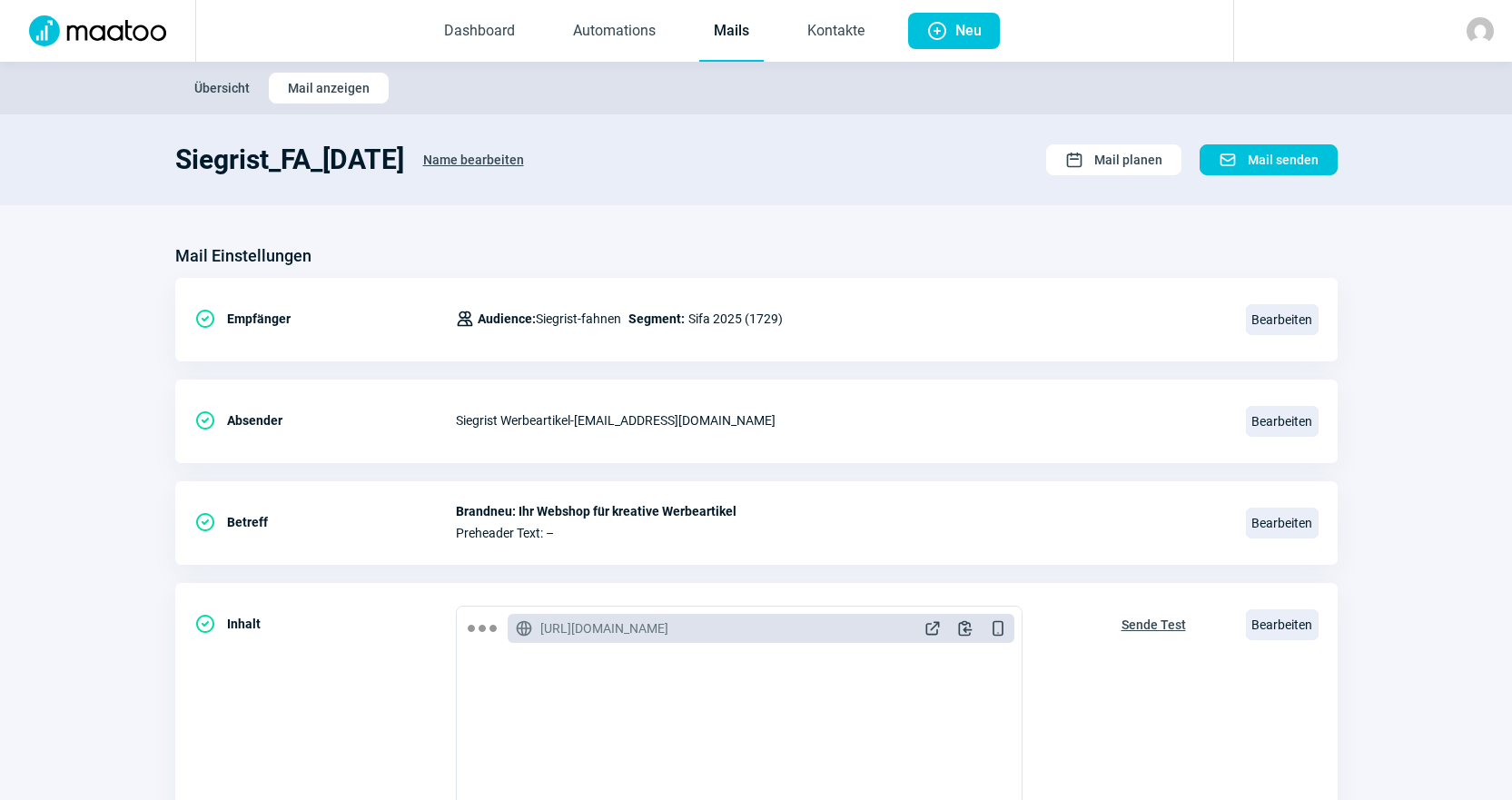
click at [486, 148] on span "Name bearbeiten" at bounding box center [474, 159] width 101 height 29
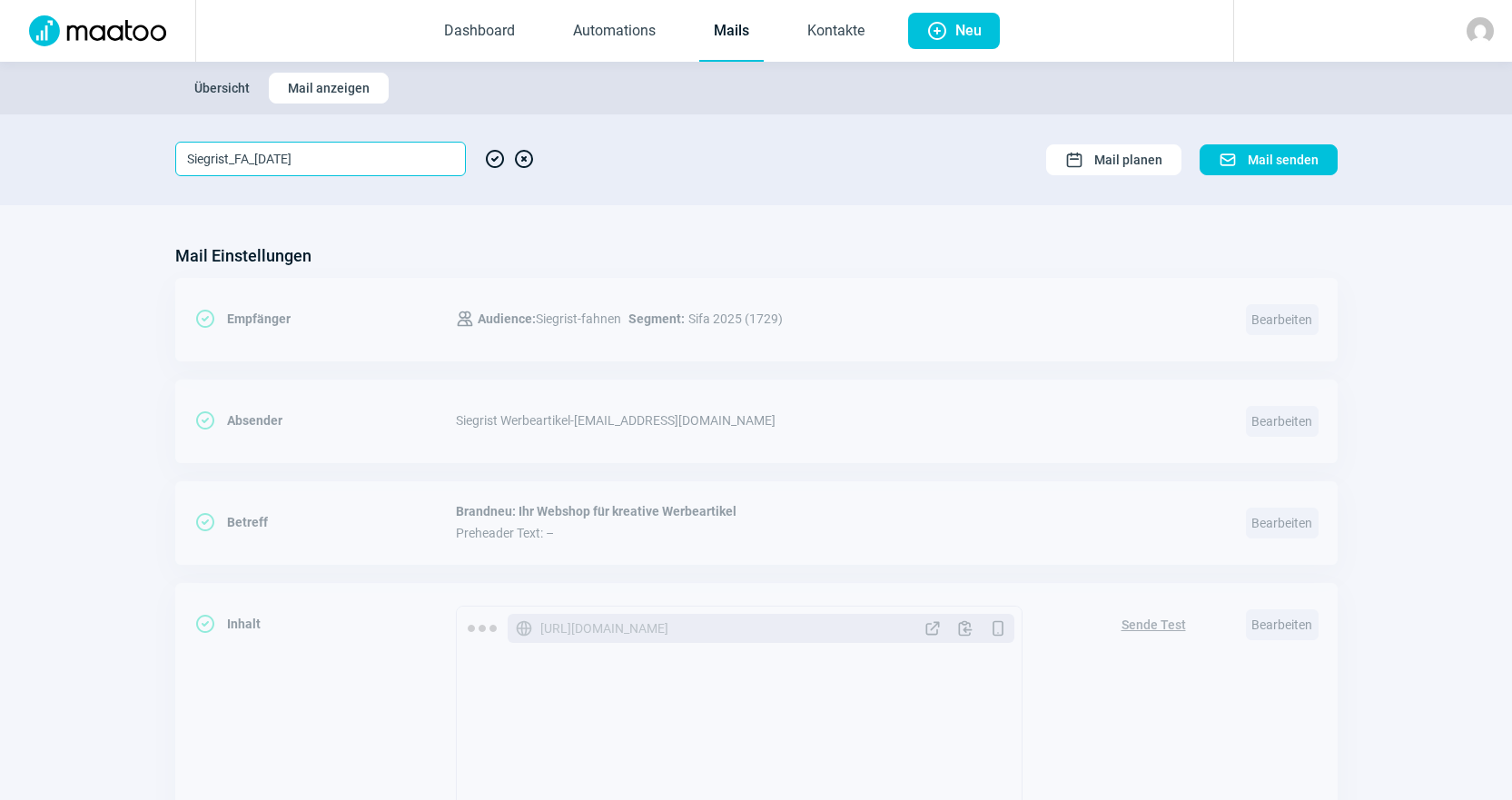
click at [243, 153] on input "Siegrist_FA_[DATE]" at bounding box center [320, 158] width 290 height 35
type input "Siegrist_WA_1-5-25"
click at [493, 161] on span "CheckCircle icon" at bounding box center [495, 158] width 22 height 35
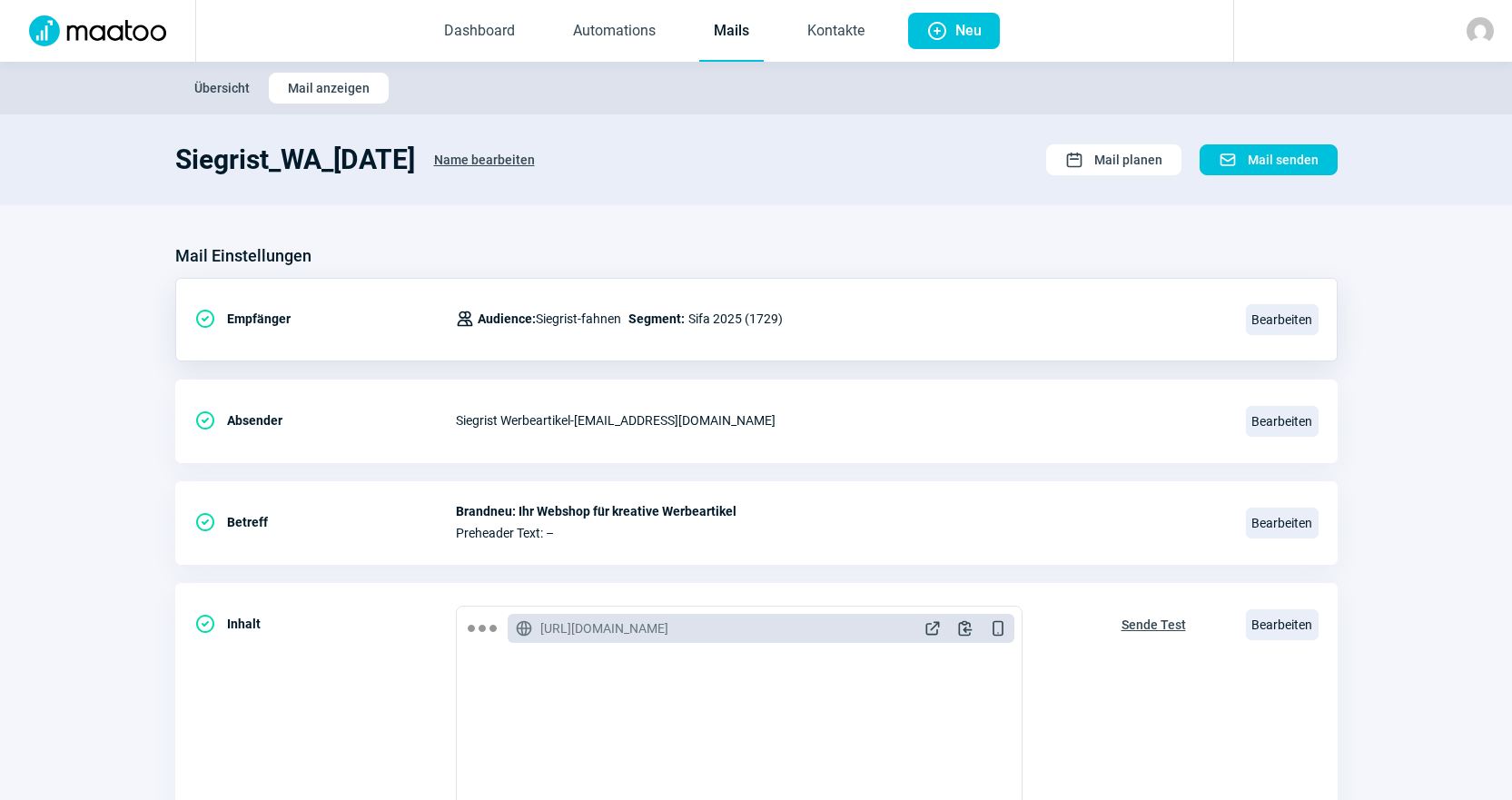
click at [830, 334] on div "Users icon Audience: Siegrist-fahnen Segment: Sifa 2025 (1729)" at bounding box center [840, 319] width 768 height 37
click at [1284, 326] on span "Bearbeiten" at bounding box center [1282, 319] width 73 height 31
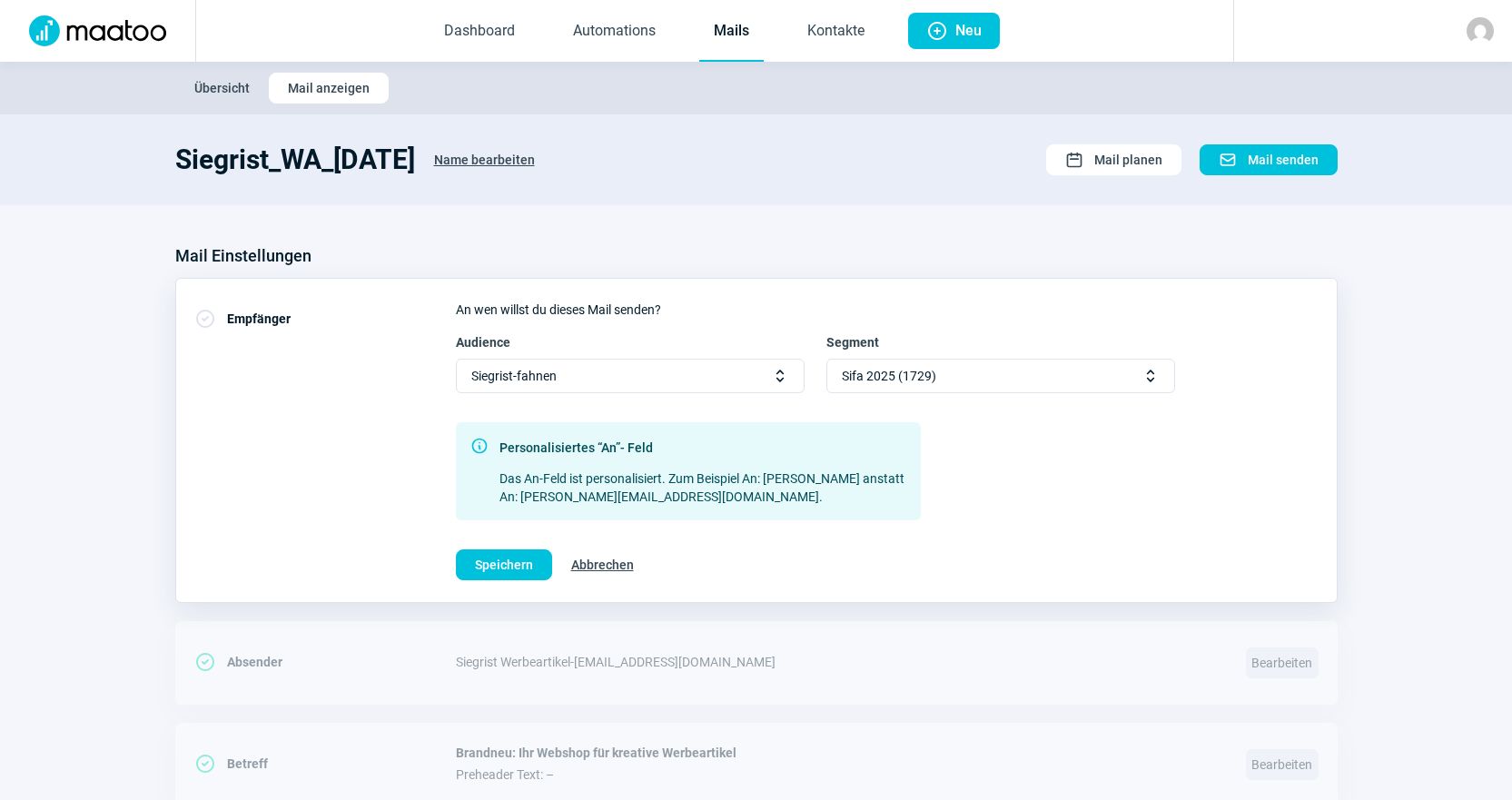
click at [1027, 376] on div "Sifa 2025 (1729) Selector icon" at bounding box center [1001, 376] width 348 height 35
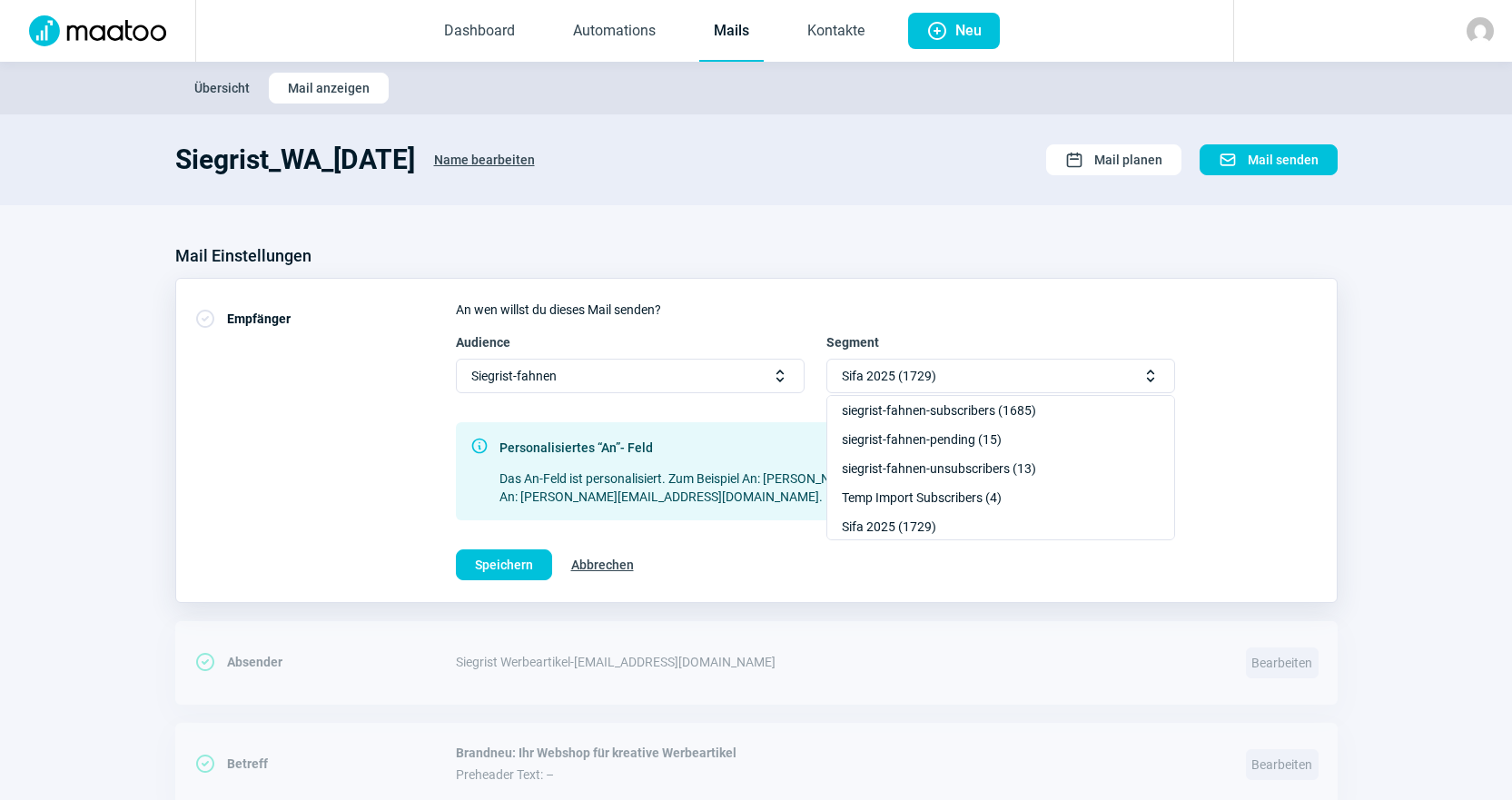
click at [610, 362] on div "Siegrist-fahnen Selector icon" at bounding box center [630, 376] width 348 height 35
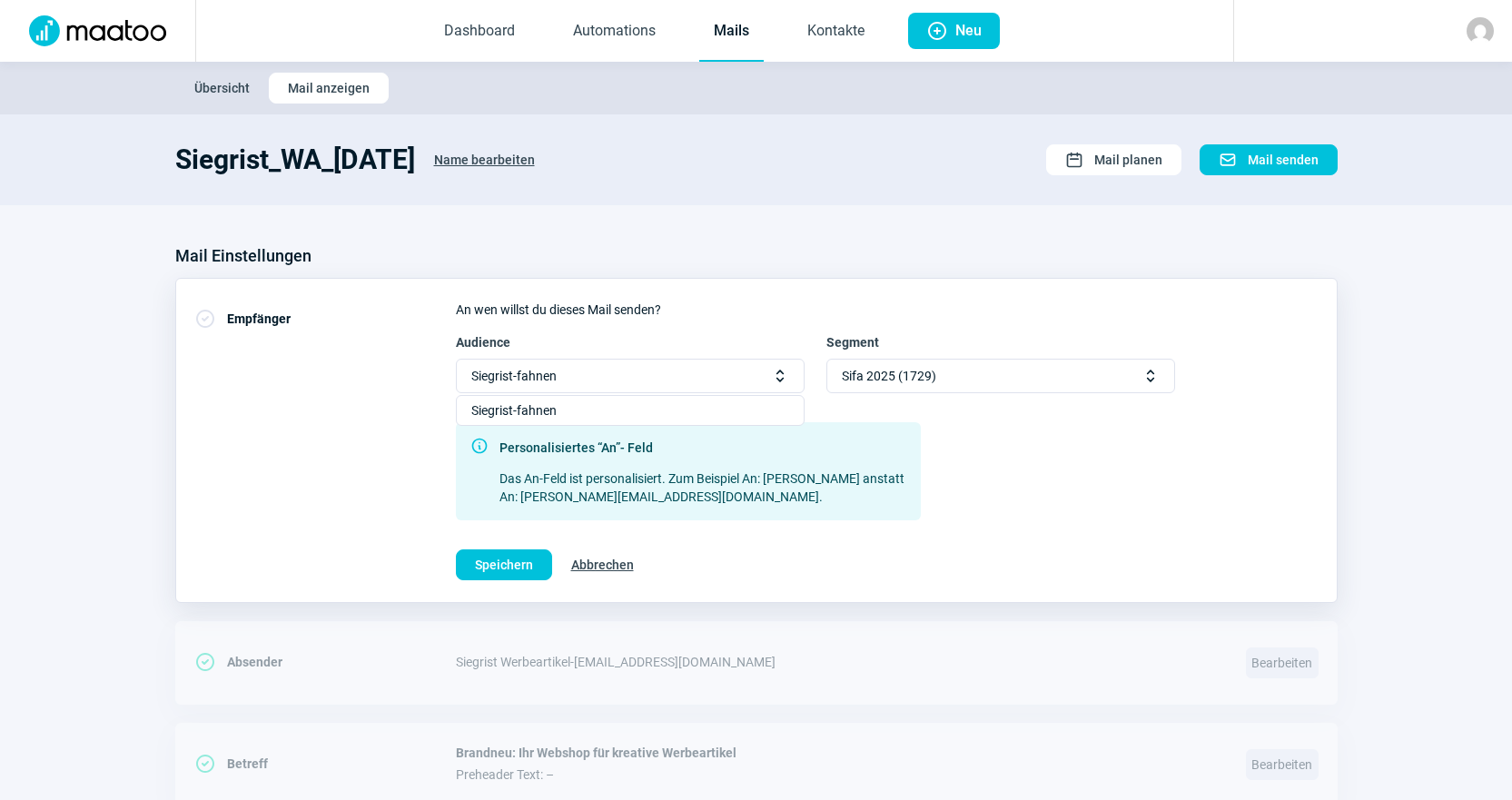
click at [607, 556] on span "Abbrechen" at bounding box center [602, 565] width 63 height 29
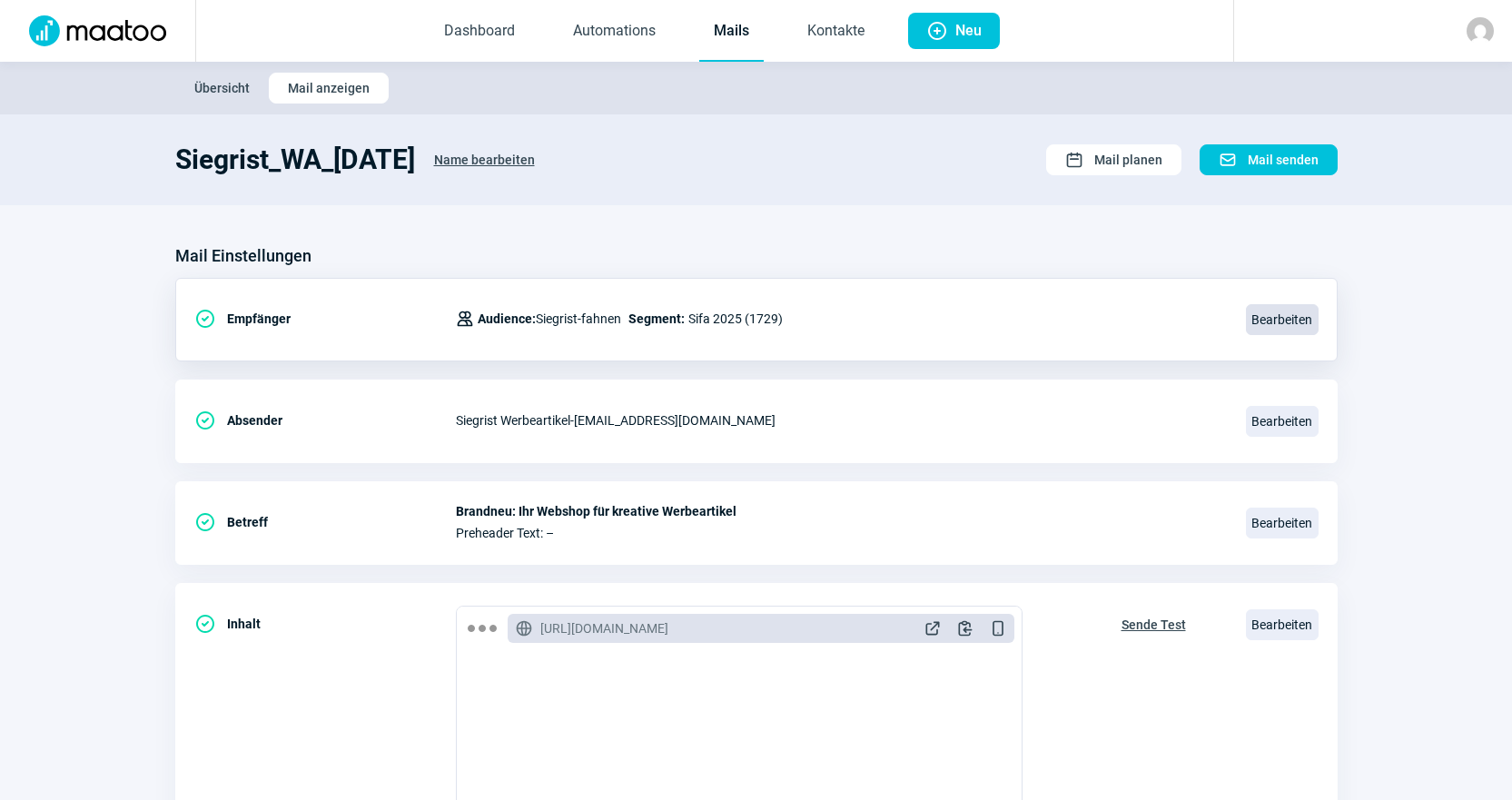
click at [1271, 319] on span "Bearbeiten" at bounding box center [1282, 319] width 73 height 31
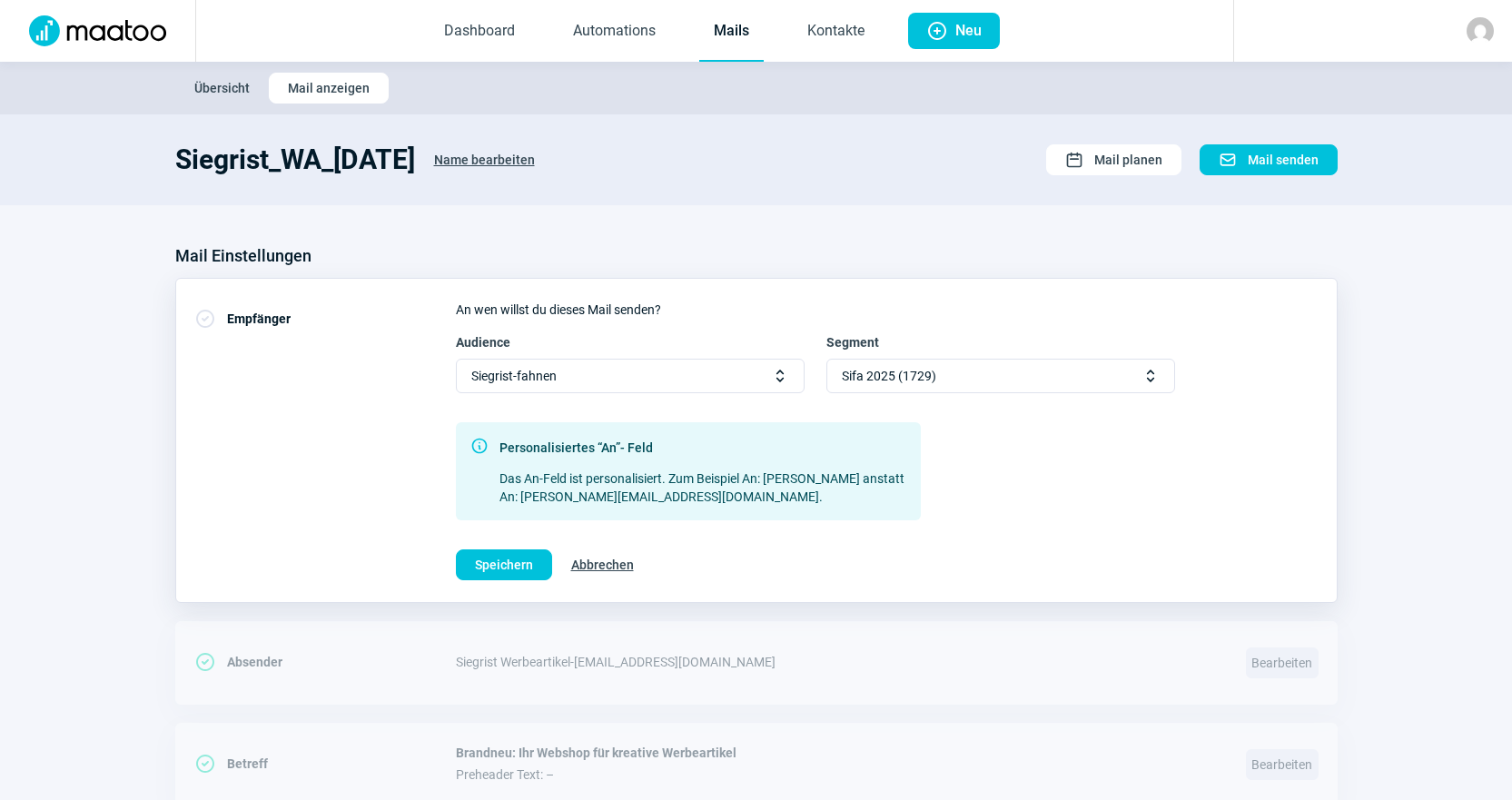
click at [1090, 379] on div "Sifa 2025 (1729) Selector icon" at bounding box center [1001, 376] width 348 height 35
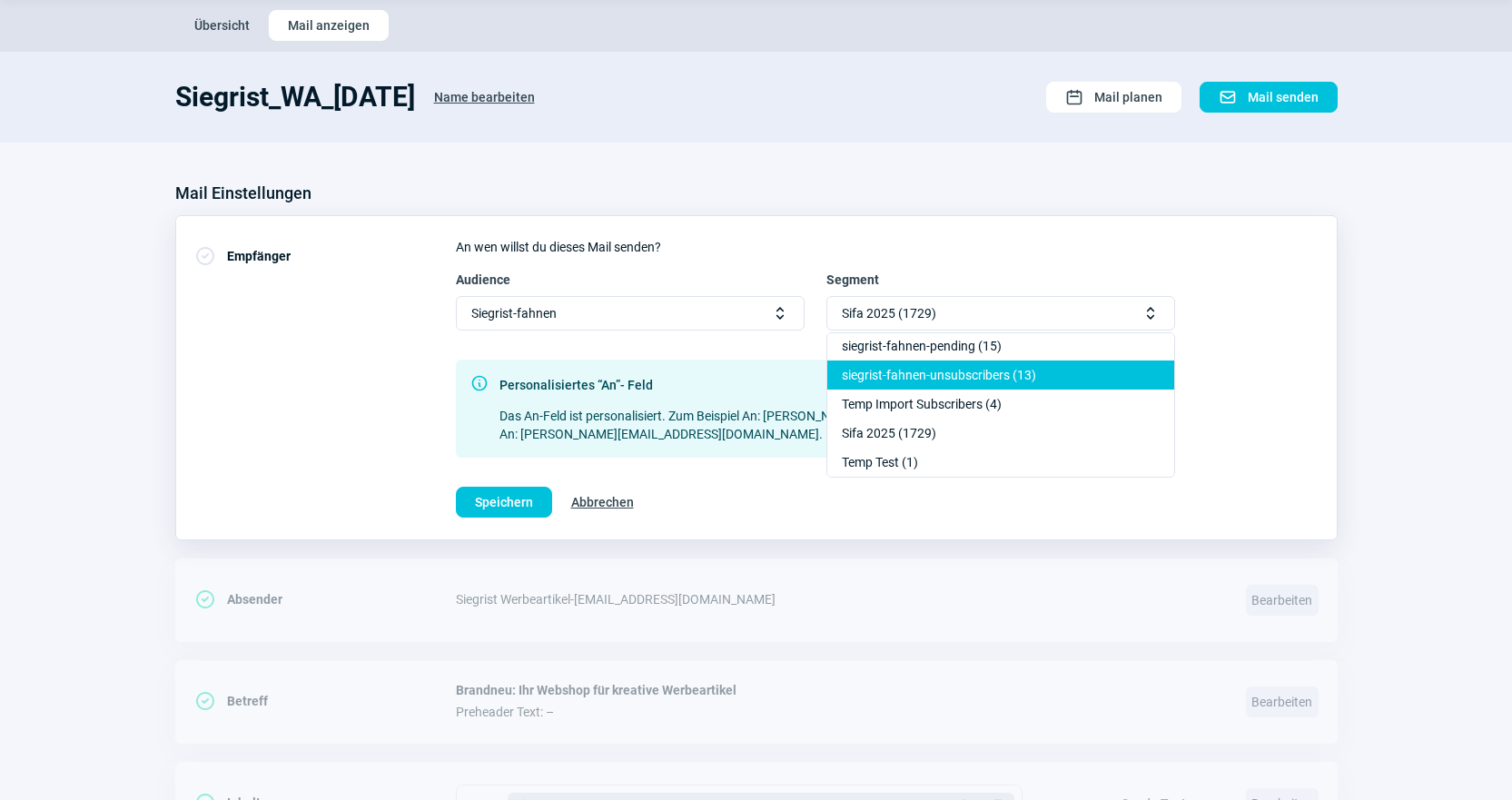
scroll to position [91, 0]
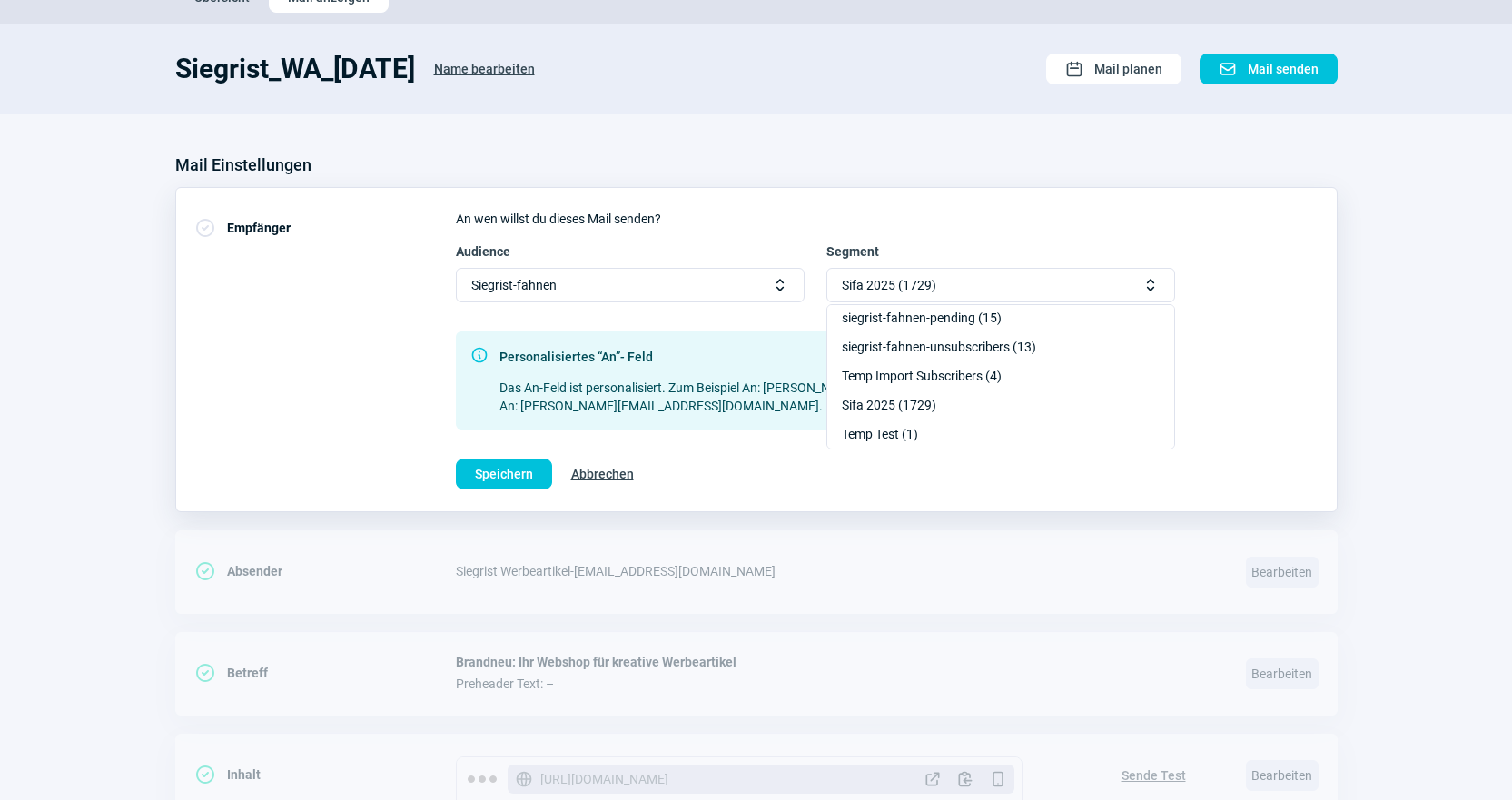
click at [1122, 480] on div "Speichern Abbrechen" at bounding box center [887, 474] width 863 height 31
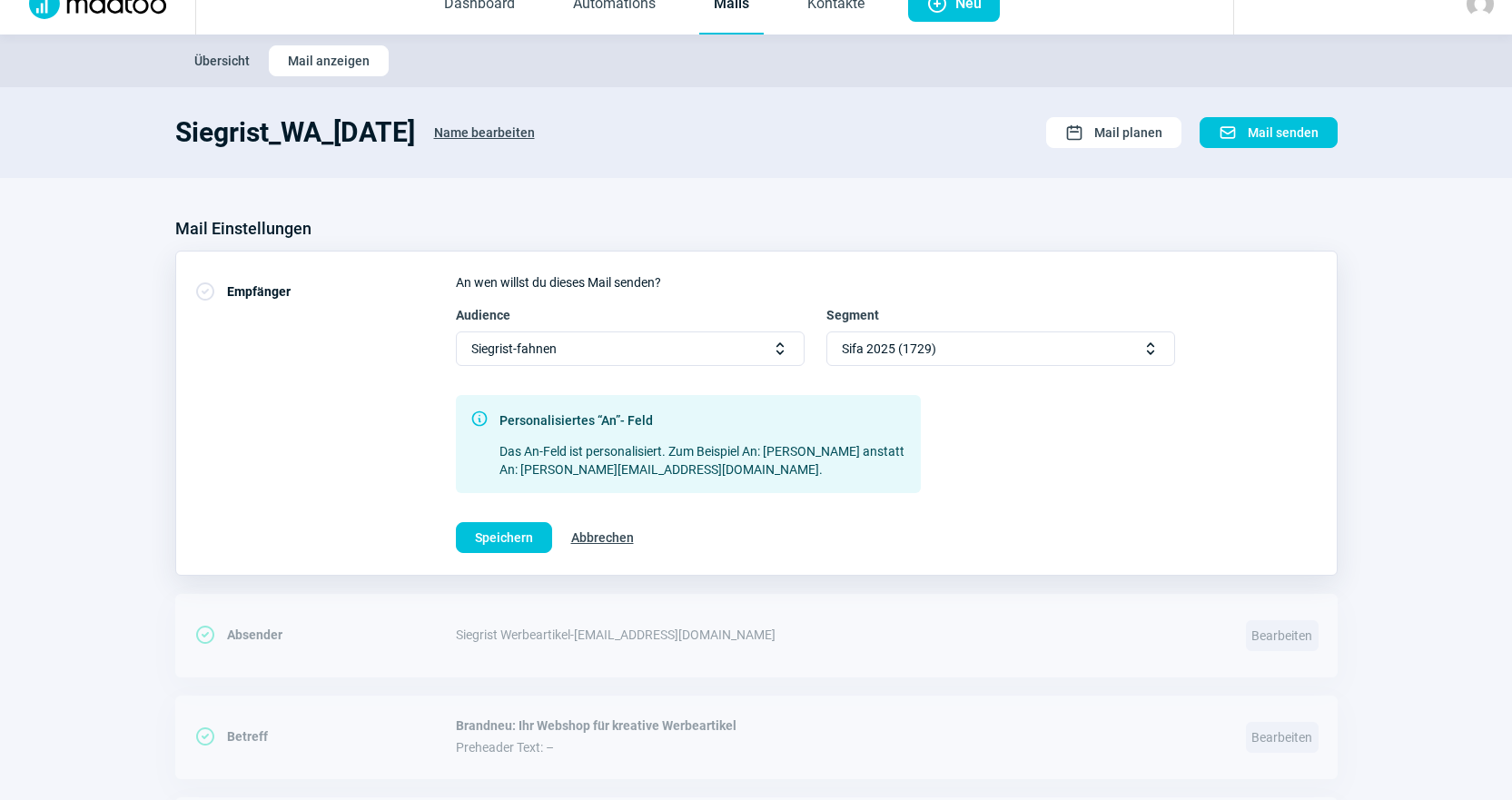
scroll to position [0, 0]
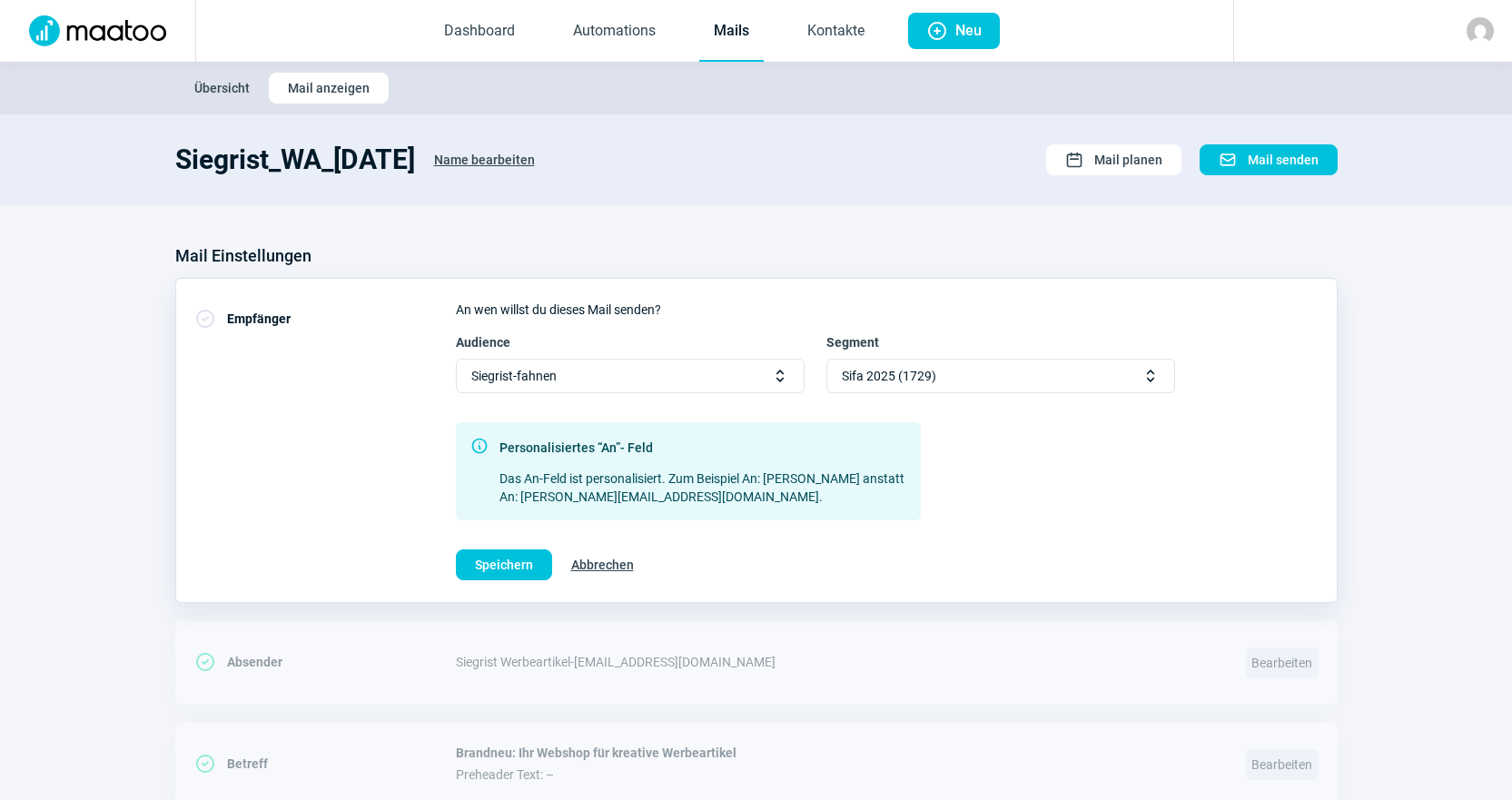
click at [1122, 480] on div "Audience Siegrist-fahnen Selector icon Segment Sifa 2025 (1729) Selector icon I…" at bounding box center [887, 427] width 863 height 187
click at [613, 558] on span "Abbrechen" at bounding box center [602, 565] width 63 height 29
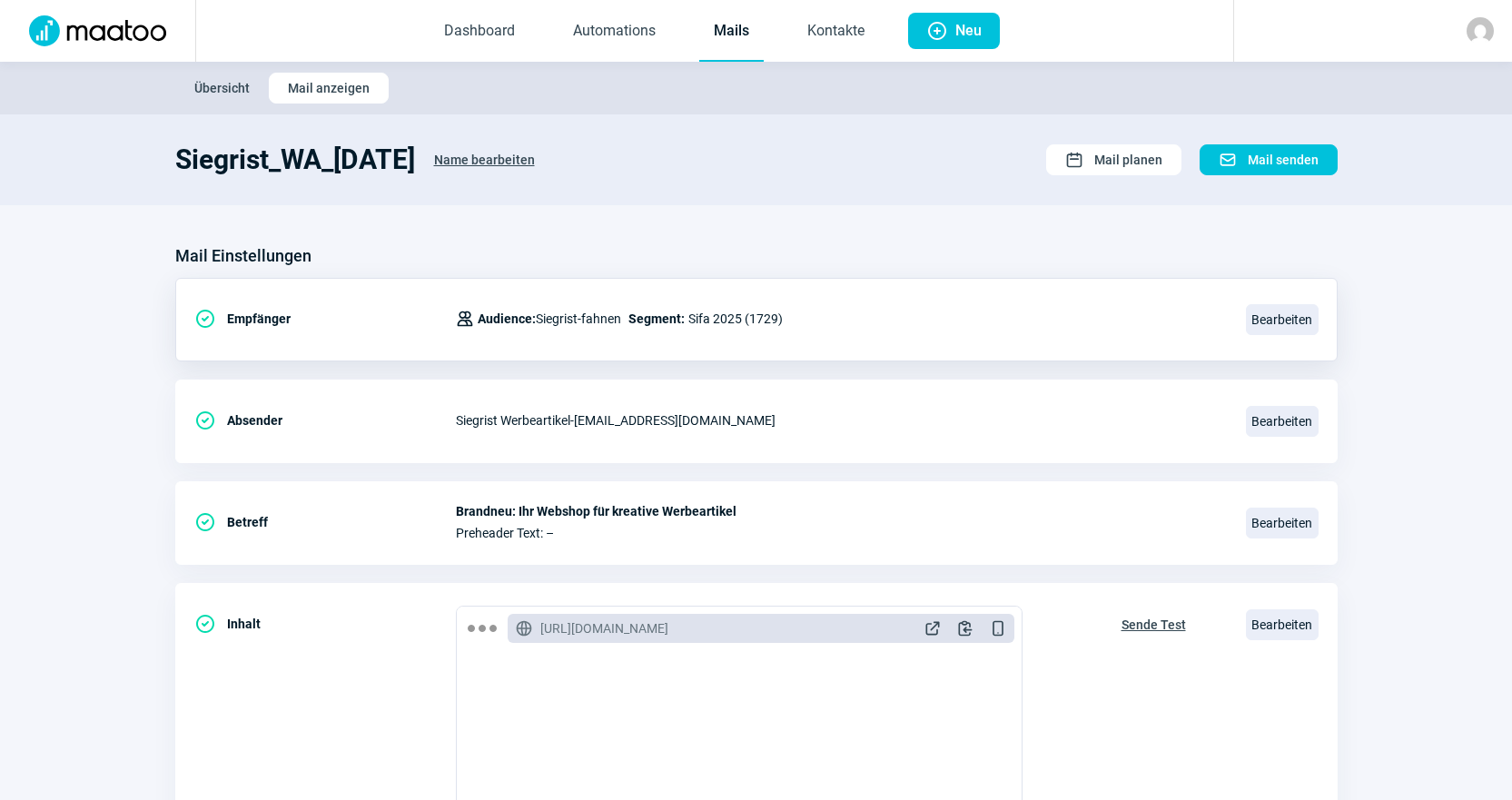
click at [889, 285] on div "CheckCircle icon Empfänger Users icon Audience: Siegrist-fahnen Segment: Sifa 2…" at bounding box center [756, 319] width 1163 height 83
click at [897, 266] on div "Mail Einstellungen" at bounding box center [756, 256] width 1163 height 29
click at [1486, 37] on img at bounding box center [1480, 30] width 27 height 27
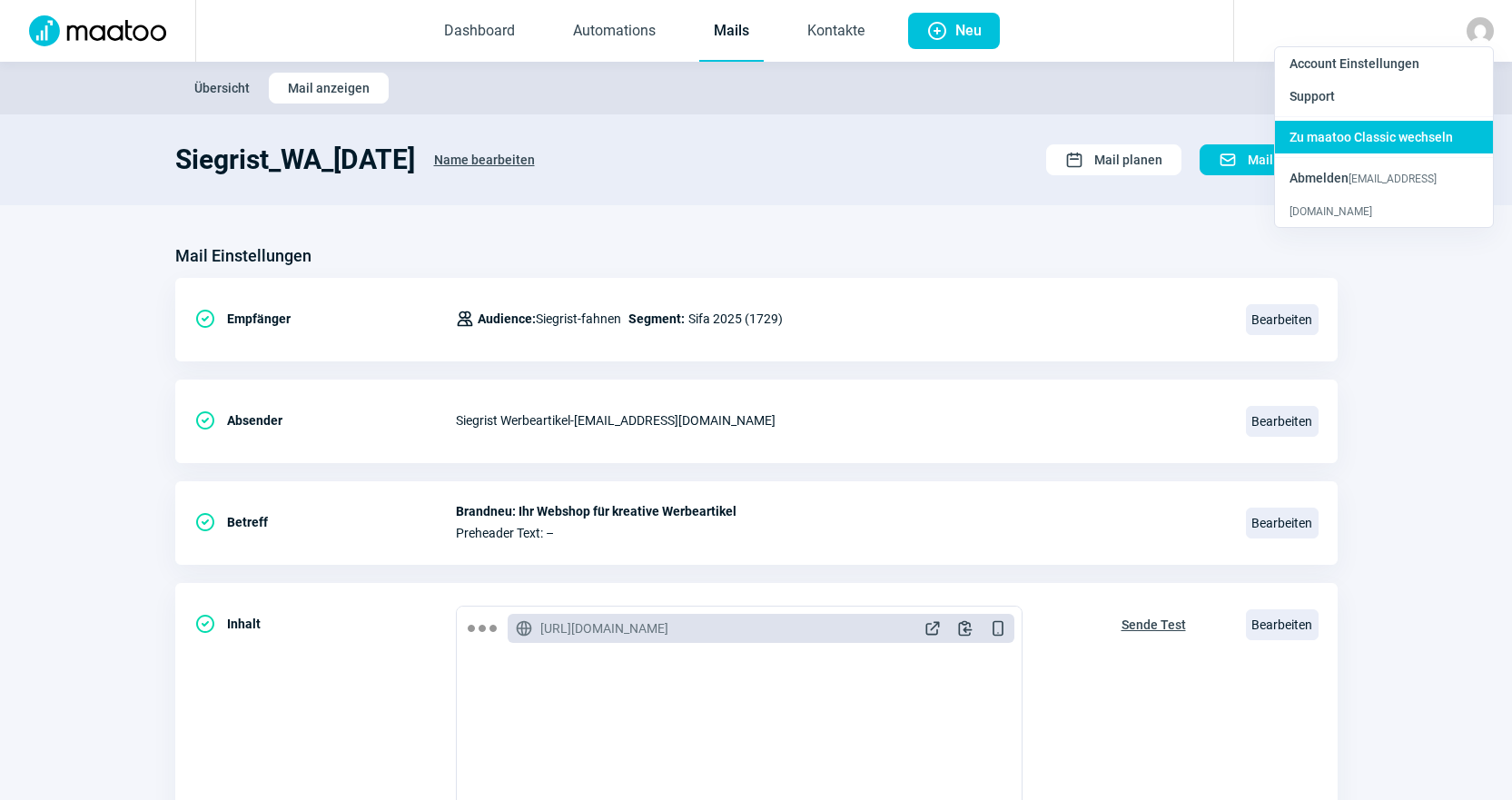
click at [1460, 131] on div "Zu maatoo Classic wechseln" at bounding box center [1384, 137] width 218 height 33
